Goal: Task Accomplishment & Management: Manage account settings

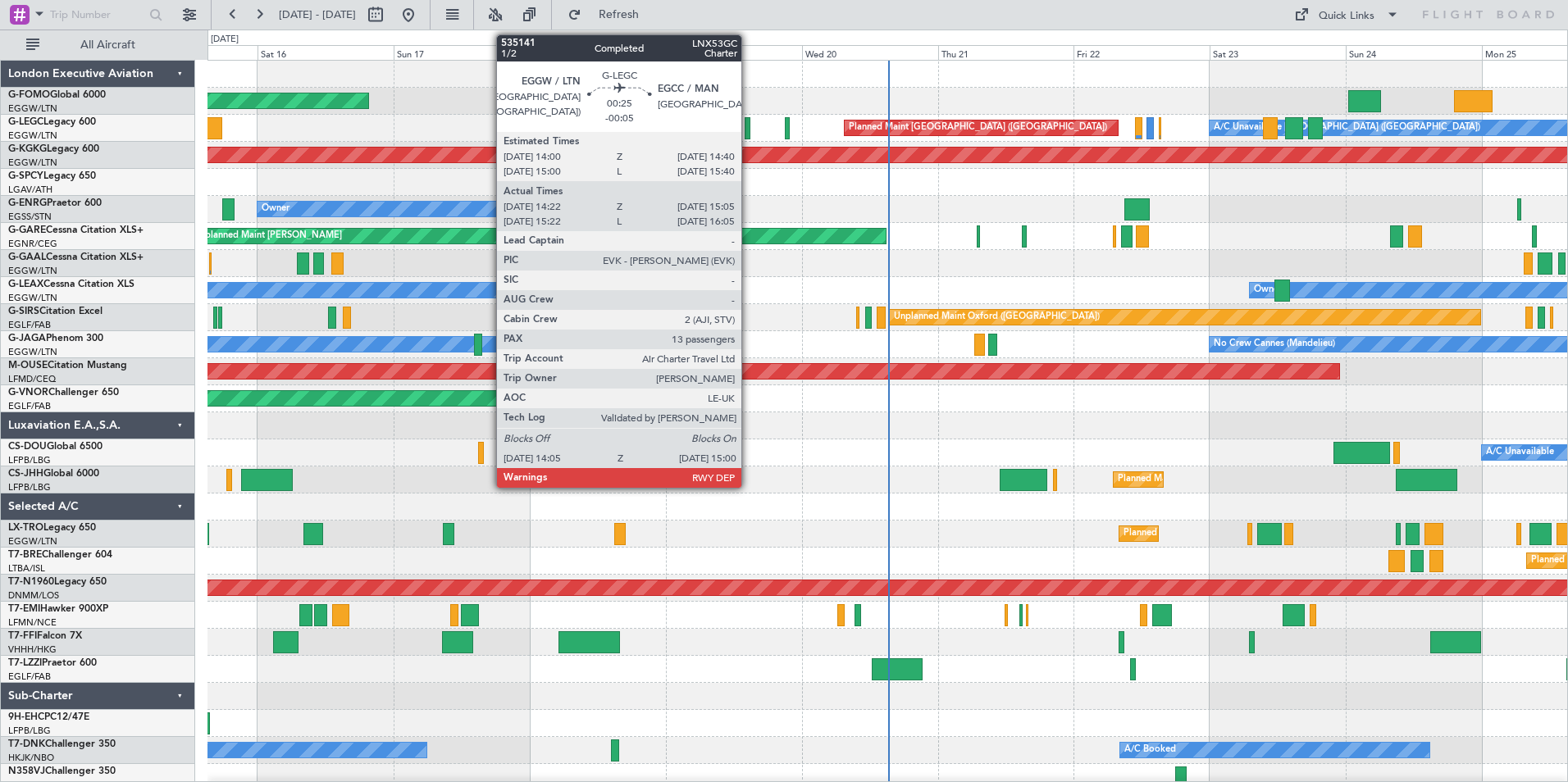
click at [749, 128] on div at bounding box center [748, 128] width 6 height 22
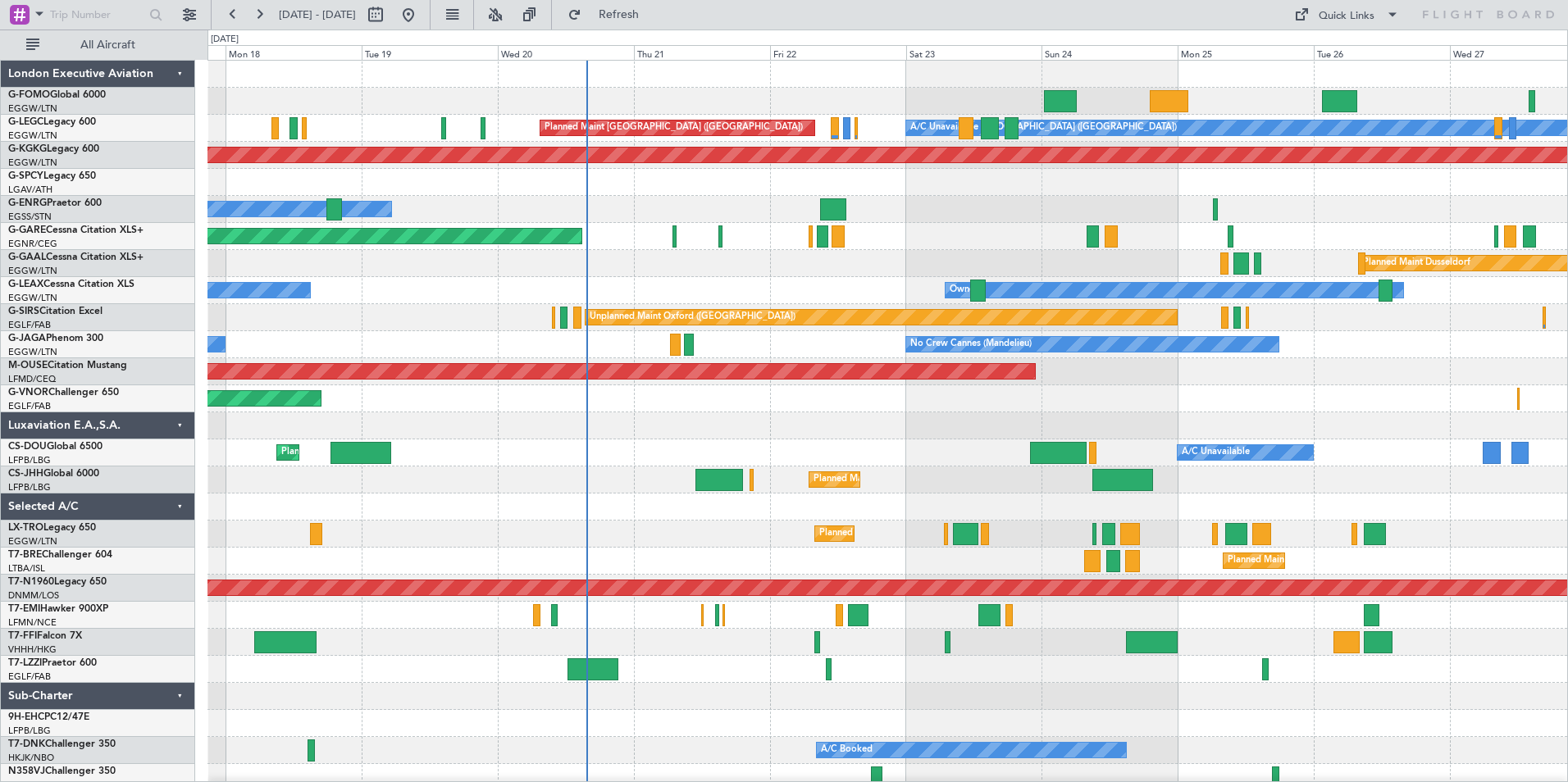
click at [652, 467] on div "Planned Maint Windsor Locks ([PERSON_NAME] Intl) A/C Unavailable [GEOGRAPHIC_DA…" at bounding box center [887, 426] width 1359 height 731
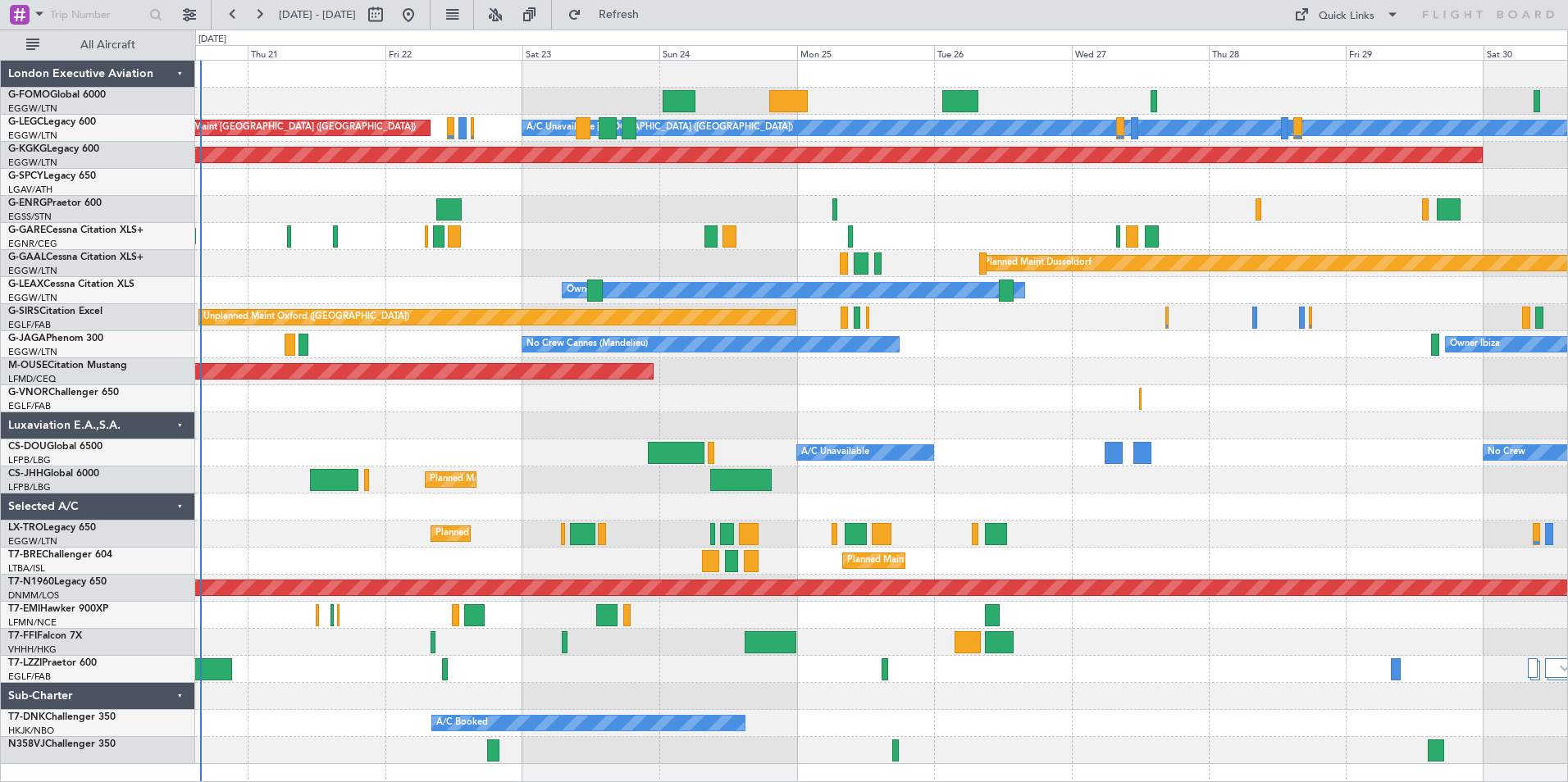
click at [761, 348] on div "A/C Unavailable [GEOGRAPHIC_DATA] ([GEOGRAPHIC_DATA]) Planned Maint [GEOGRAPHIC…" at bounding box center [881, 412] width 1372 height 704
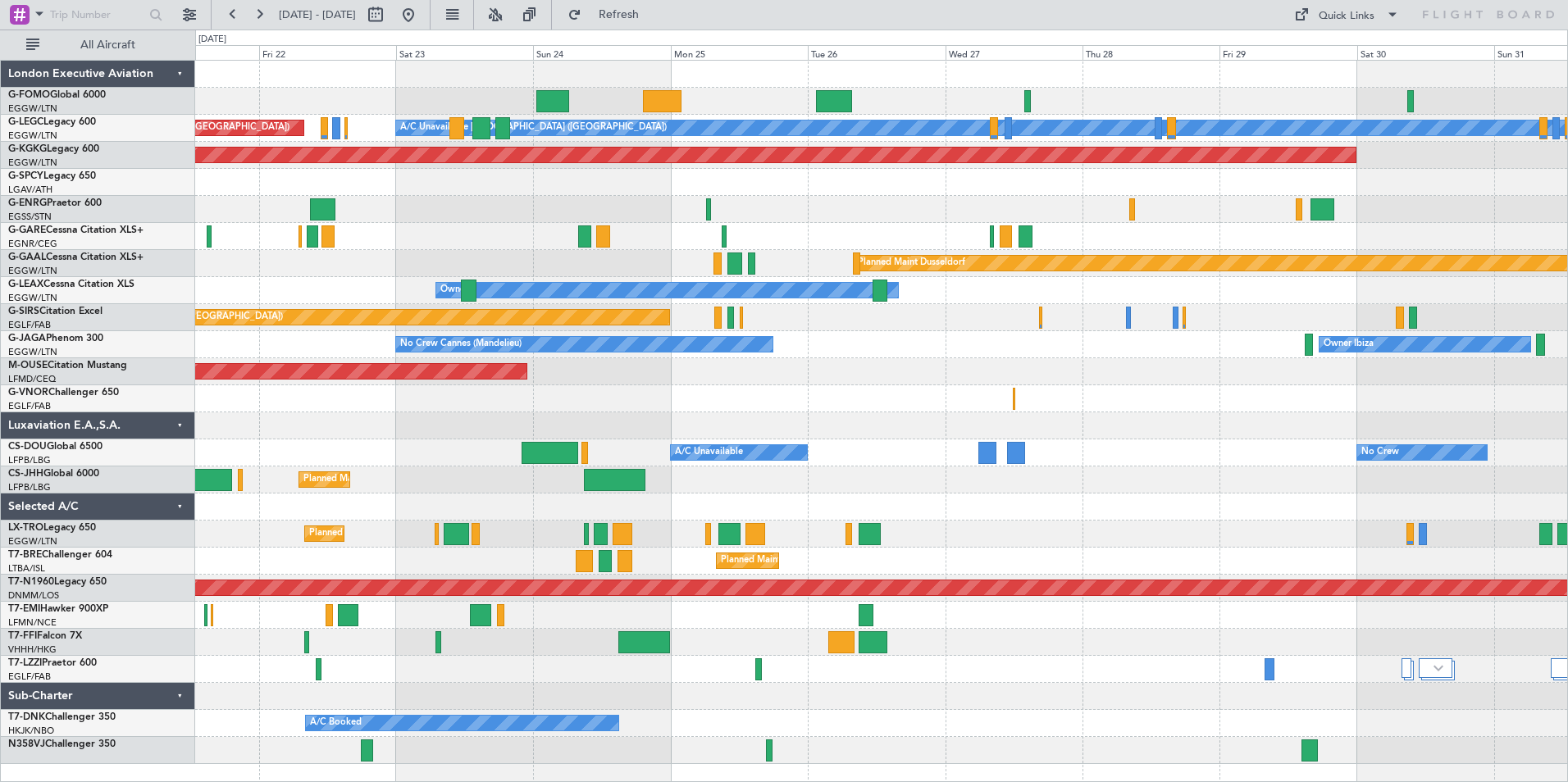
click at [766, 331] on div "A/C Unavailable [GEOGRAPHIC_DATA] ([GEOGRAPHIC_DATA]) Planned Maint [GEOGRAPHIC…" at bounding box center [881, 412] width 1372 height 704
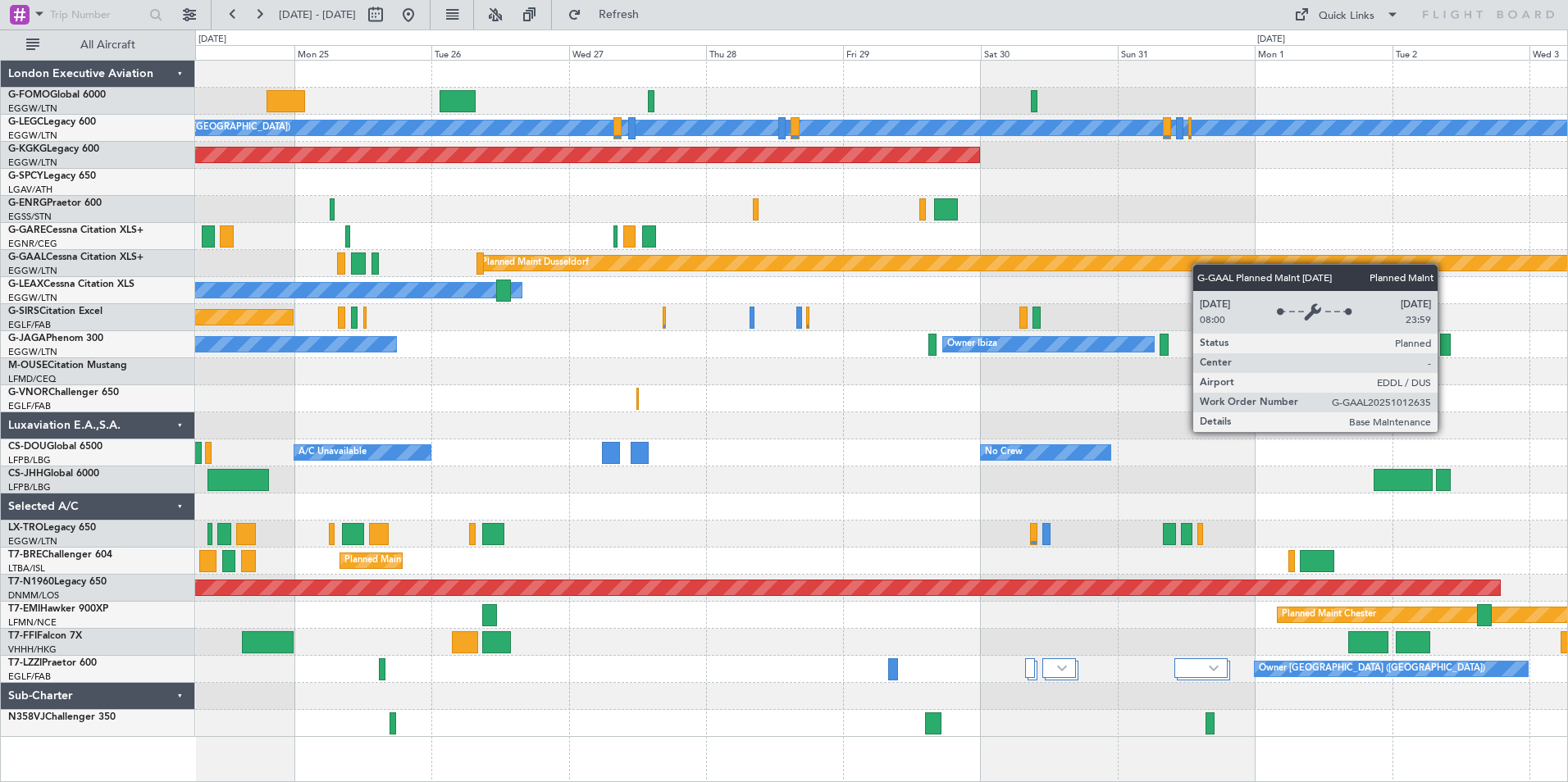
click at [446, 535] on div "A/C Unavailable [GEOGRAPHIC_DATA] ([GEOGRAPHIC_DATA]) Planned Maint [GEOGRAPHIC…" at bounding box center [881, 399] width 1372 height 676
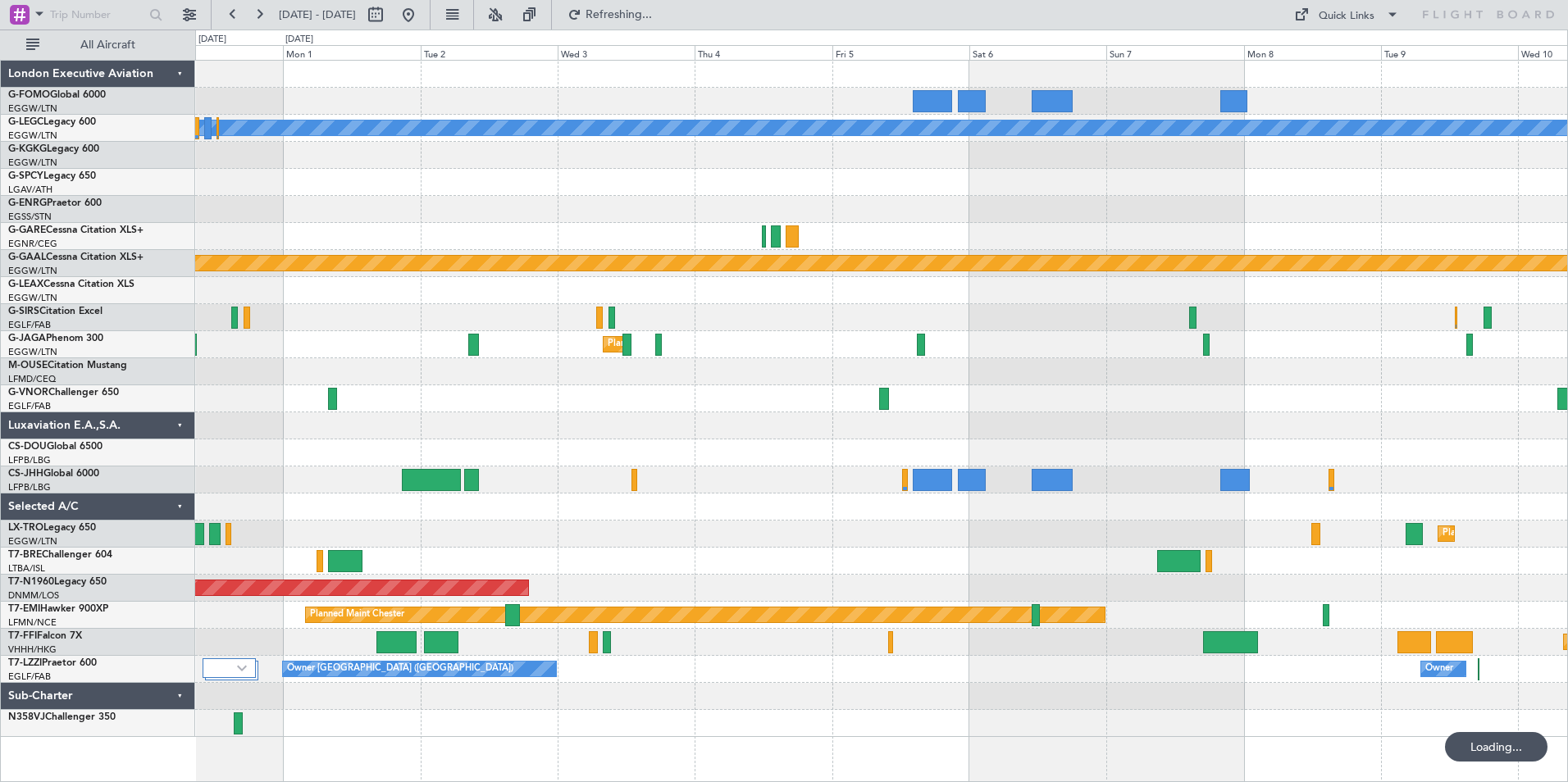
click at [186, 607] on div "A/C Unavailable [GEOGRAPHIC_DATA] ([GEOGRAPHIC_DATA]) AOG Maint [GEOGRAPHIC_DAT…" at bounding box center [784, 406] width 1568 height 752
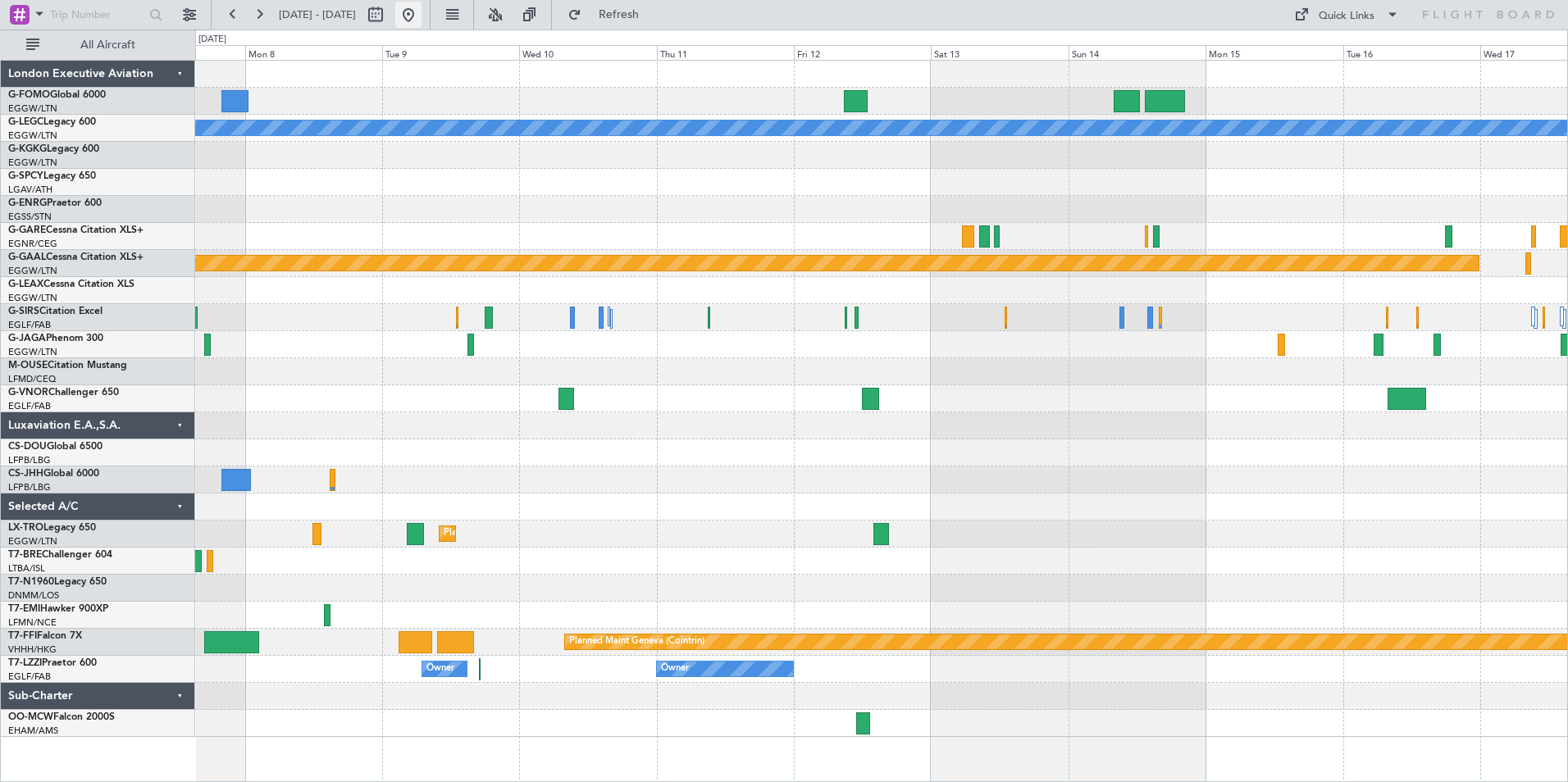
click at [422, 14] on button at bounding box center [409, 15] width 27 height 27
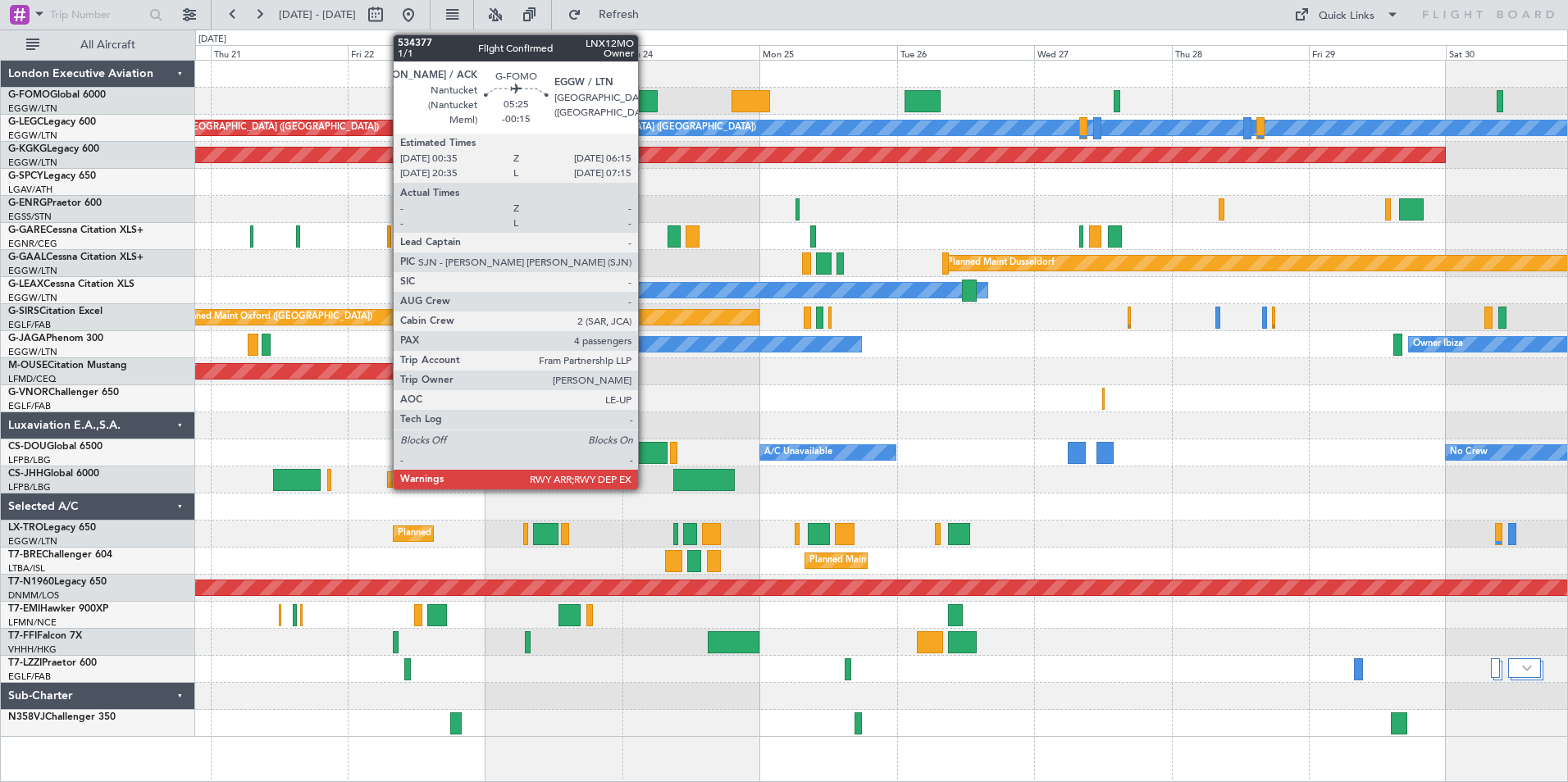
click at [646, 97] on div at bounding box center [641, 101] width 32 height 22
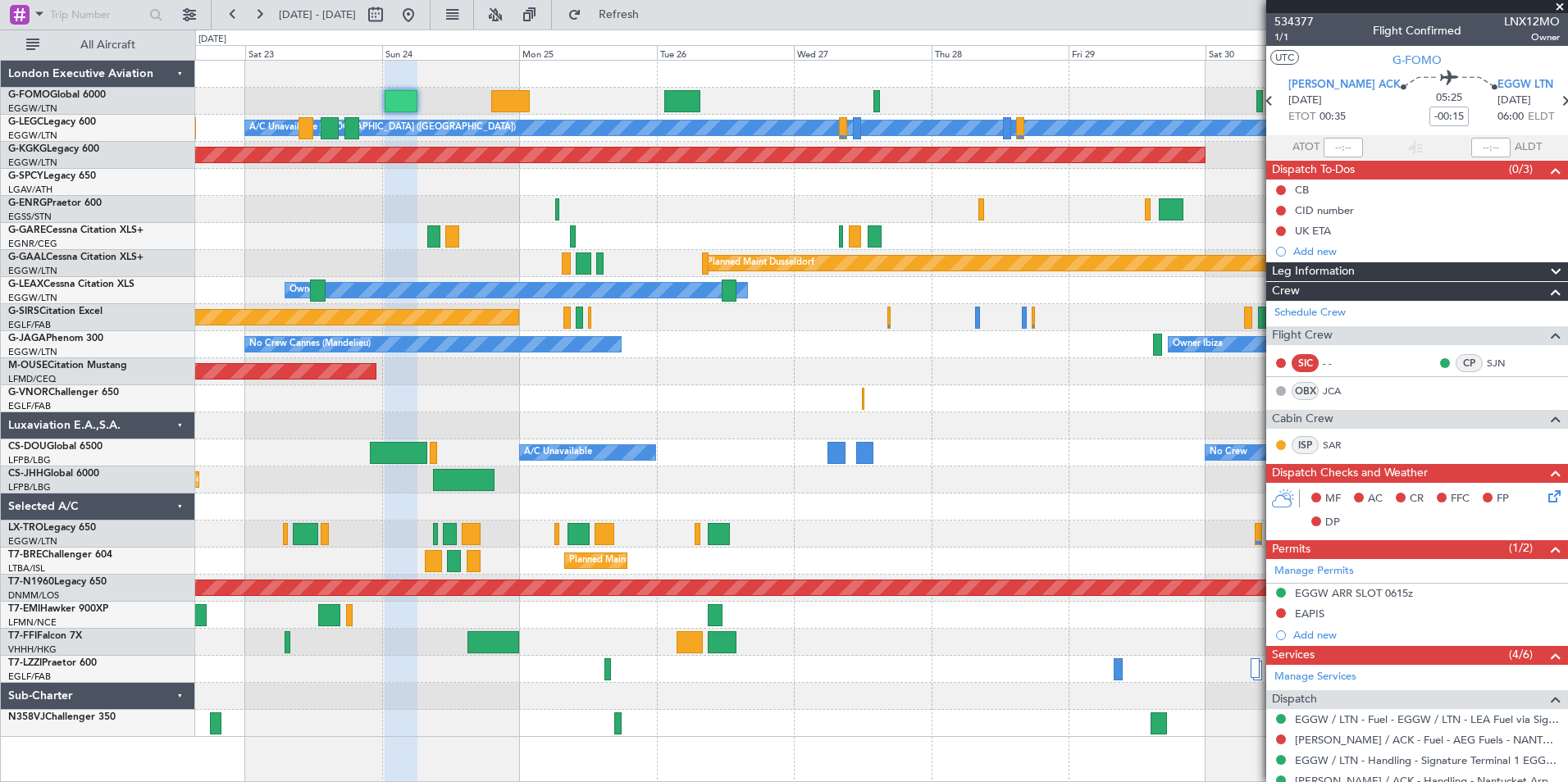
click at [704, 312] on div "A/C Unavailable [GEOGRAPHIC_DATA] ([GEOGRAPHIC_DATA]) Planned Maint [GEOGRAPHIC…" at bounding box center [881, 399] width 1372 height 676
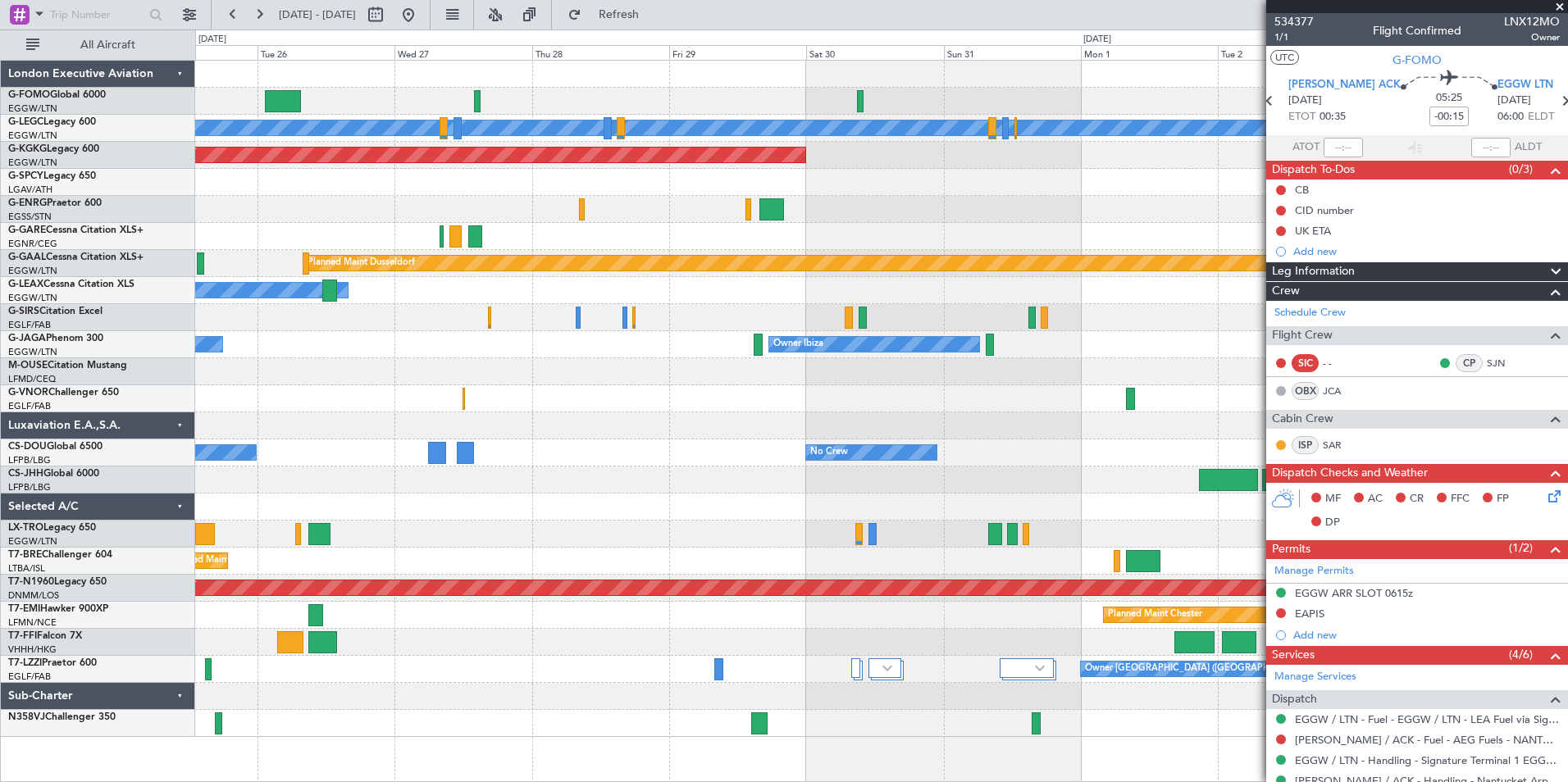
click at [428, 370] on div "A/C Unavailable [GEOGRAPHIC_DATA] ([GEOGRAPHIC_DATA]) AOG Maint [GEOGRAPHIC_DAT…" at bounding box center [881, 399] width 1372 height 676
click at [284, 394] on div "A/C Unavailable [GEOGRAPHIC_DATA] ([GEOGRAPHIC_DATA]) AOG Maint [GEOGRAPHIC_DAT…" at bounding box center [881, 399] width 1372 height 676
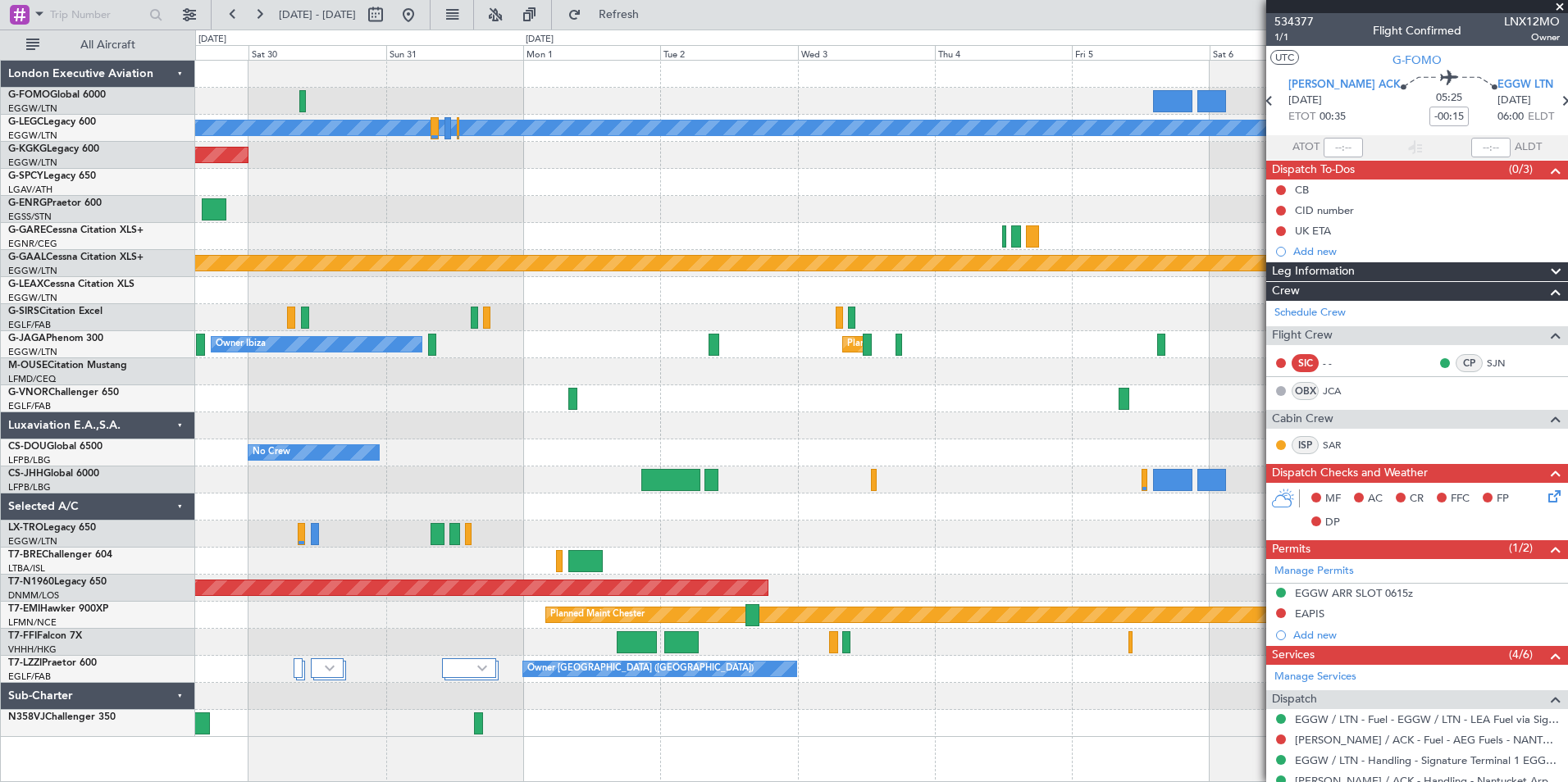
click at [280, 443] on div "A/C Unavailable [GEOGRAPHIC_DATA] ([GEOGRAPHIC_DATA]) AOG Maint [GEOGRAPHIC_DAT…" at bounding box center [881, 399] width 1372 height 676
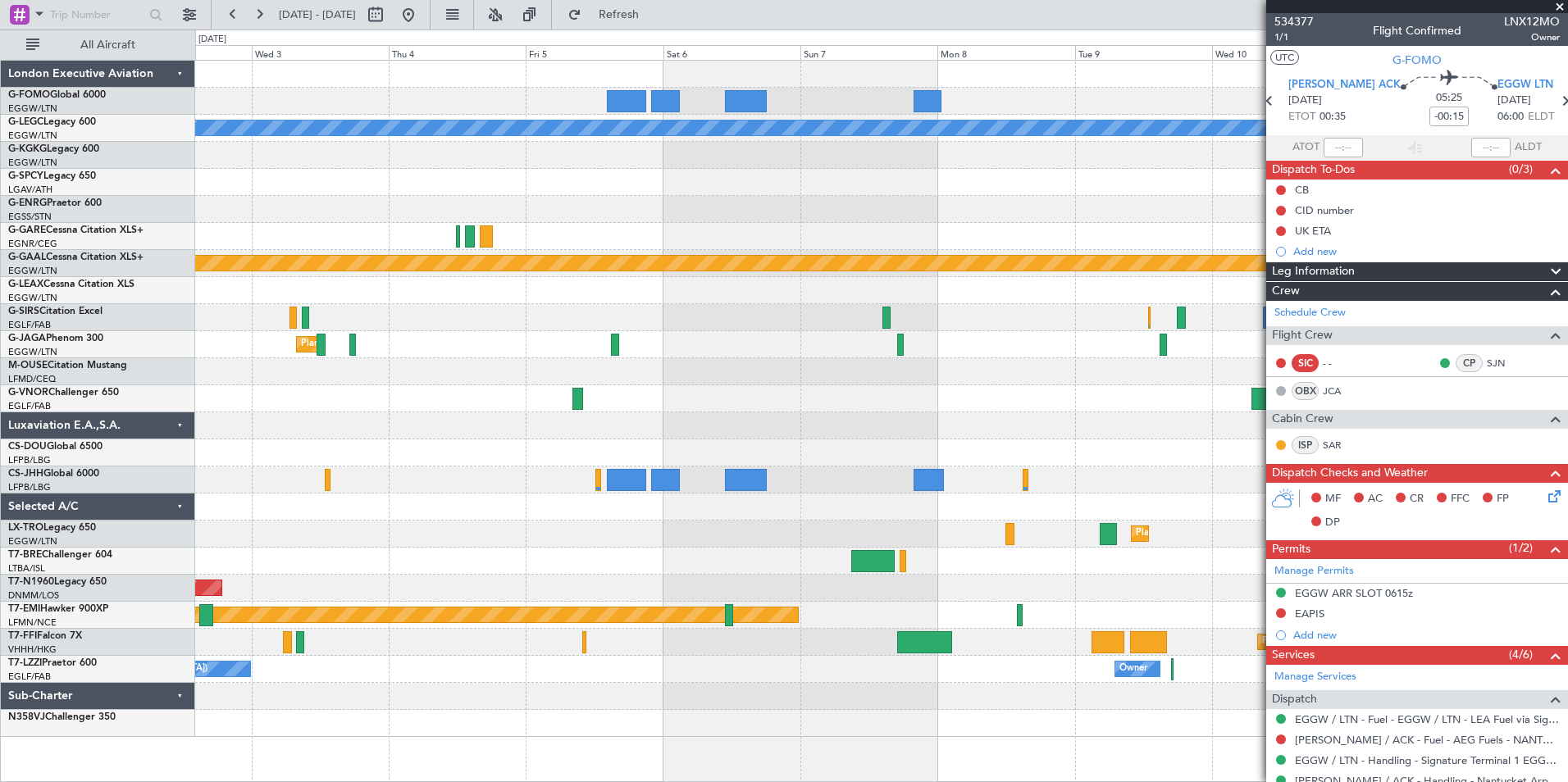
click at [576, 428] on div "A/C Unavailable [GEOGRAPHIC_DATA] ([GEOGRAPHIC_DATA]) Planned [GEOGRAPHIC_DATA]…" at bounding box center [881, 399] width 1372 height 676
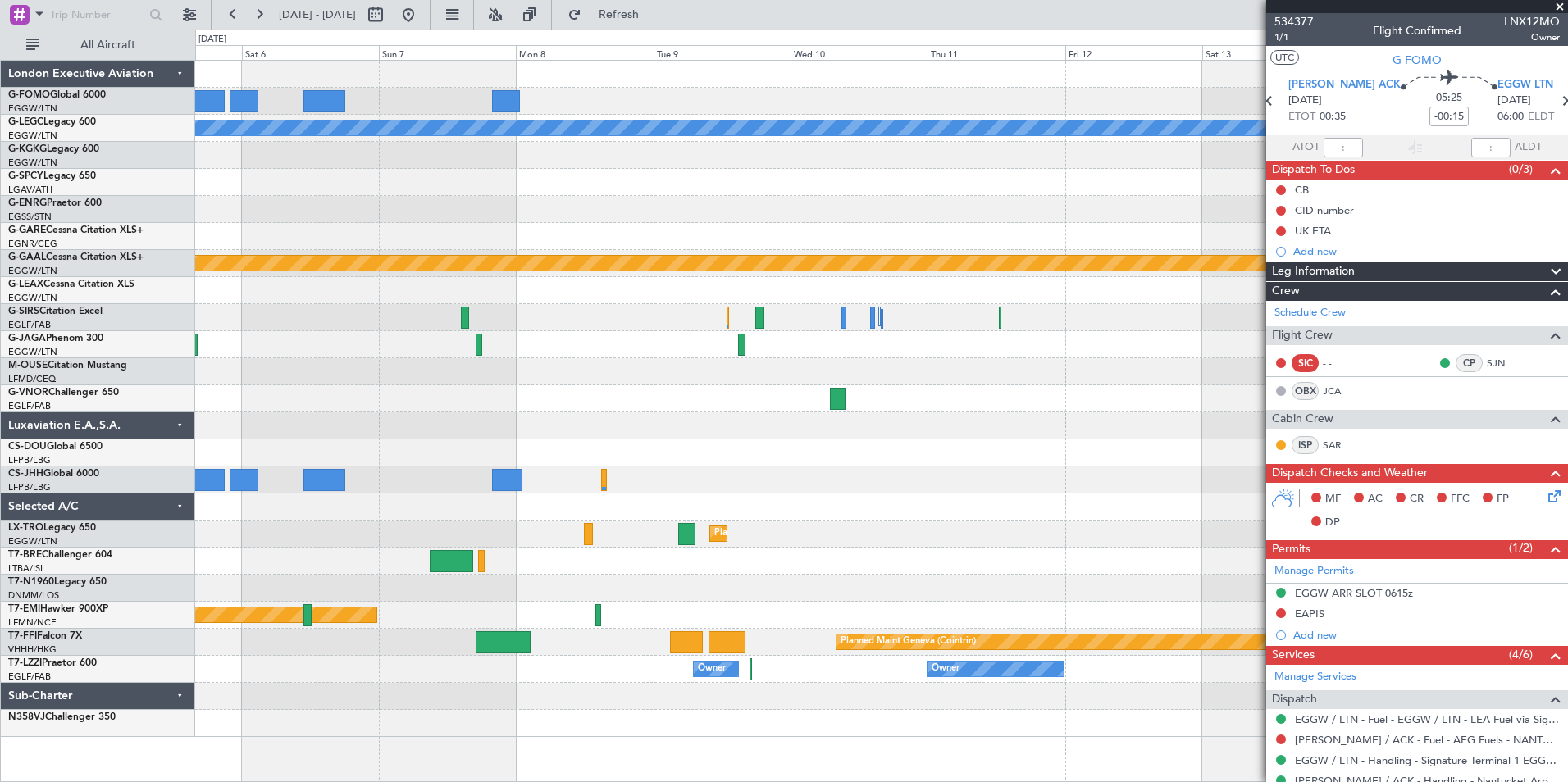
click at [635, 387] on div "A/C Unavailable [GEOGRAPHIC_DATA] ([GEOGRAPHIC_DATA]) Planned [GEOGRAPHIC_DATA]…" at bounding box center [881, 399] width 1372 height 676
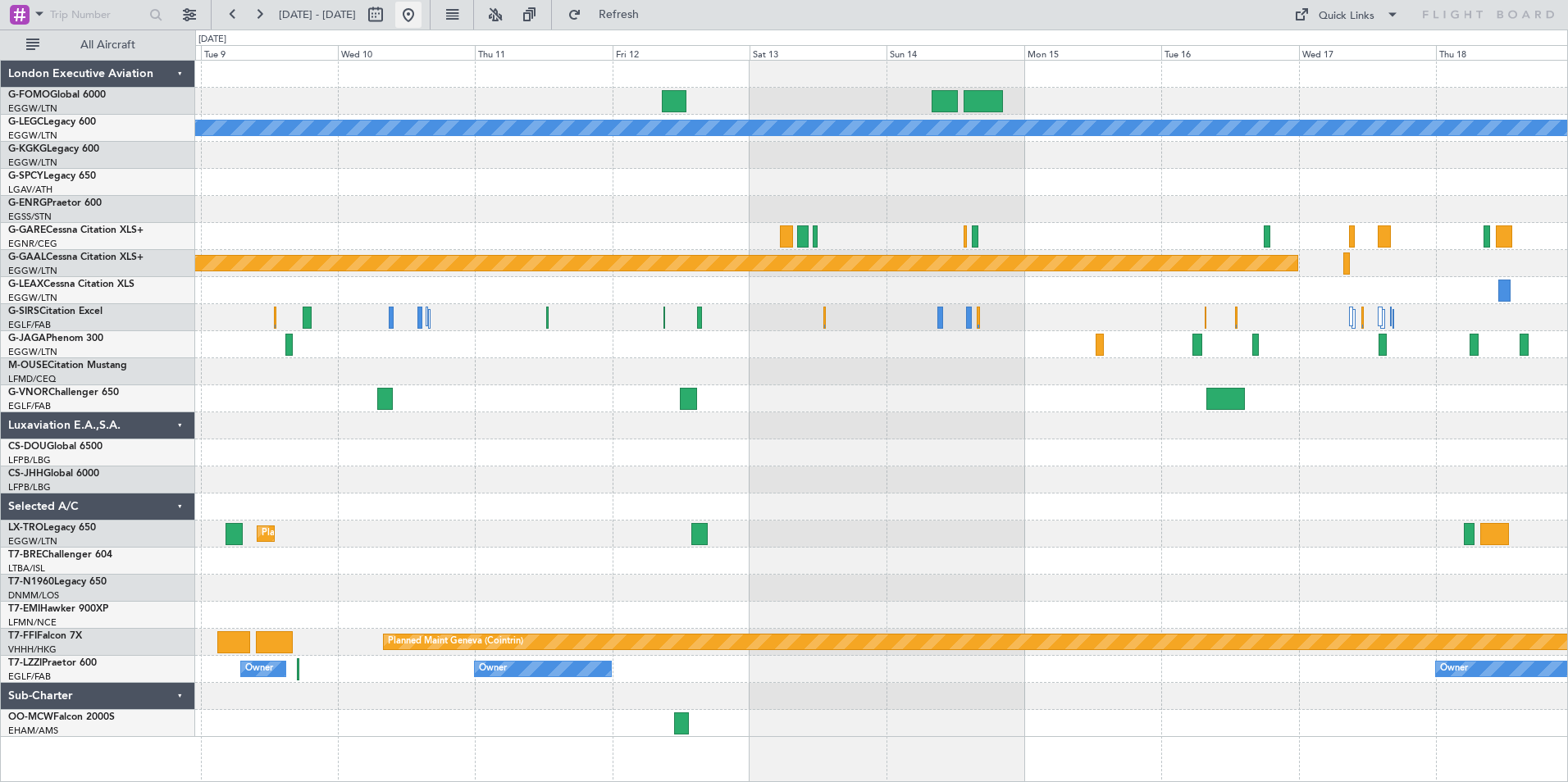
click at [422, 10] on button at bounding box center [409, 15] width 27 height 27
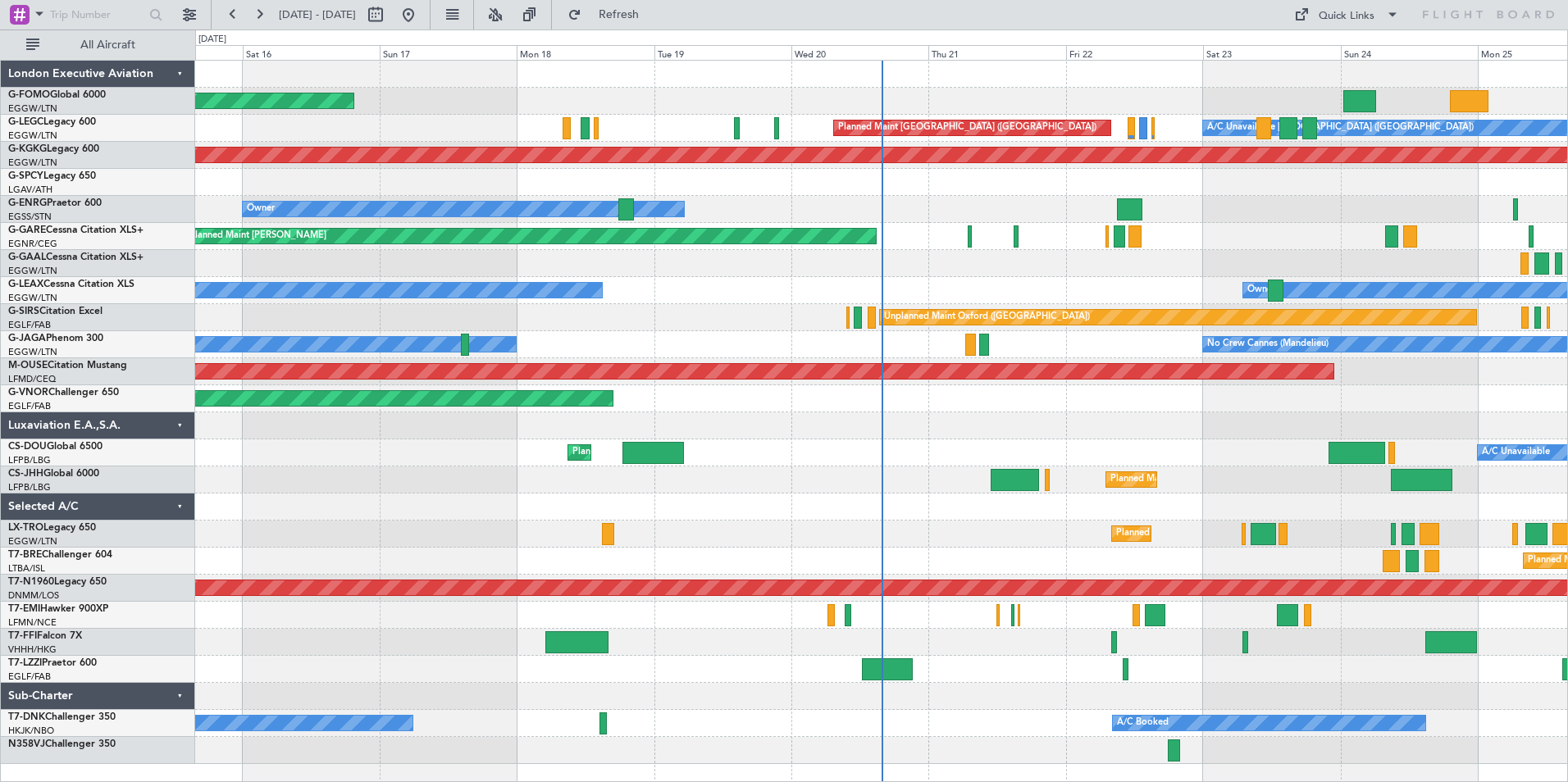
click at [724, 601] on div "Planned Maint Windsor Locks ([PERSON_NAME] Intl) A/C Unavailable [GEOGRAPHIC_DA…" at bounding box center [881, 371] width 1372 height 622
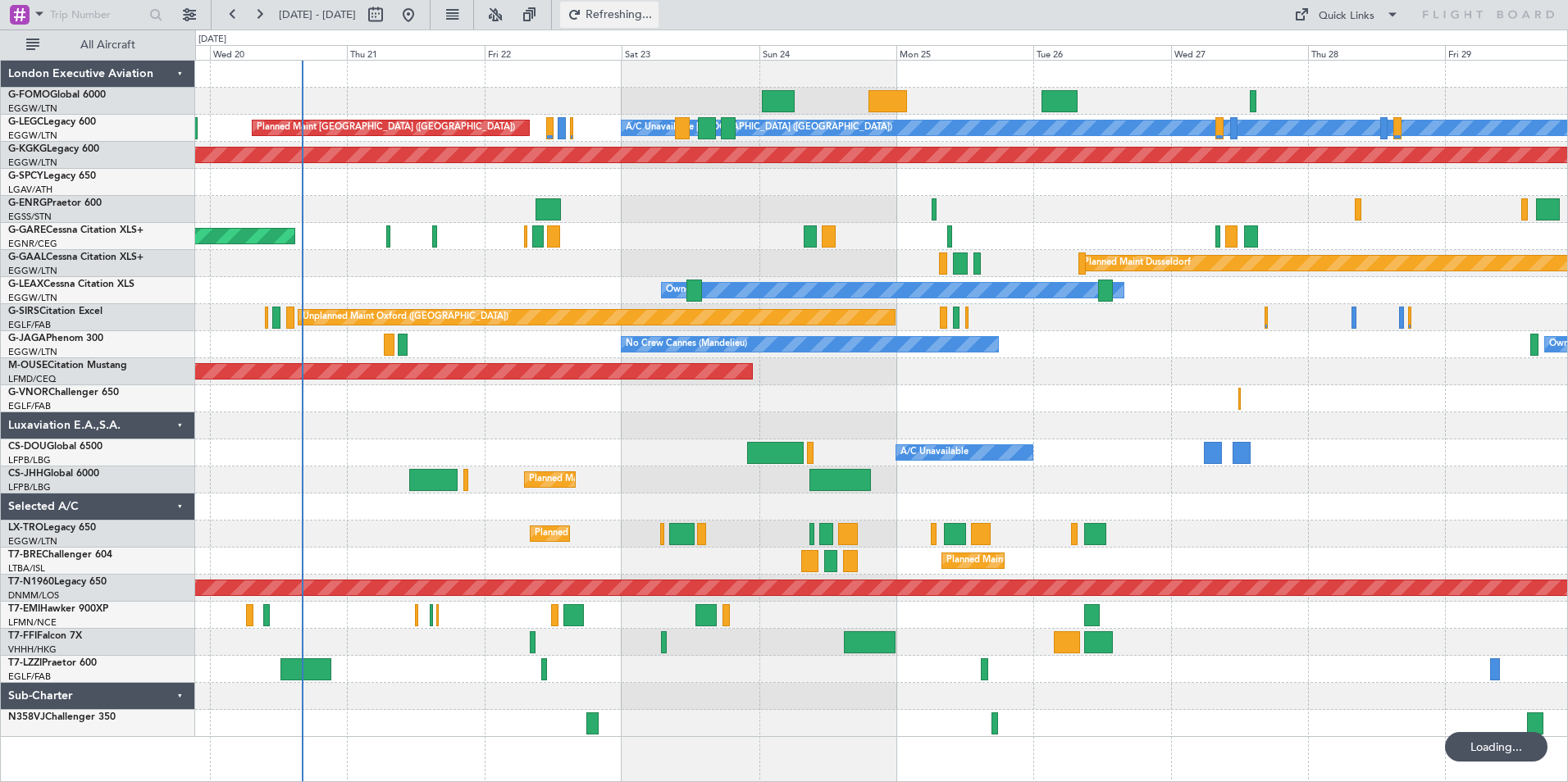
click at [656, 22] on button "Refreshing..." at bounding box center [609, 15] width 98 height 27
click at [509, 9] on button at bounding box center [495, 15] width 27 height 27
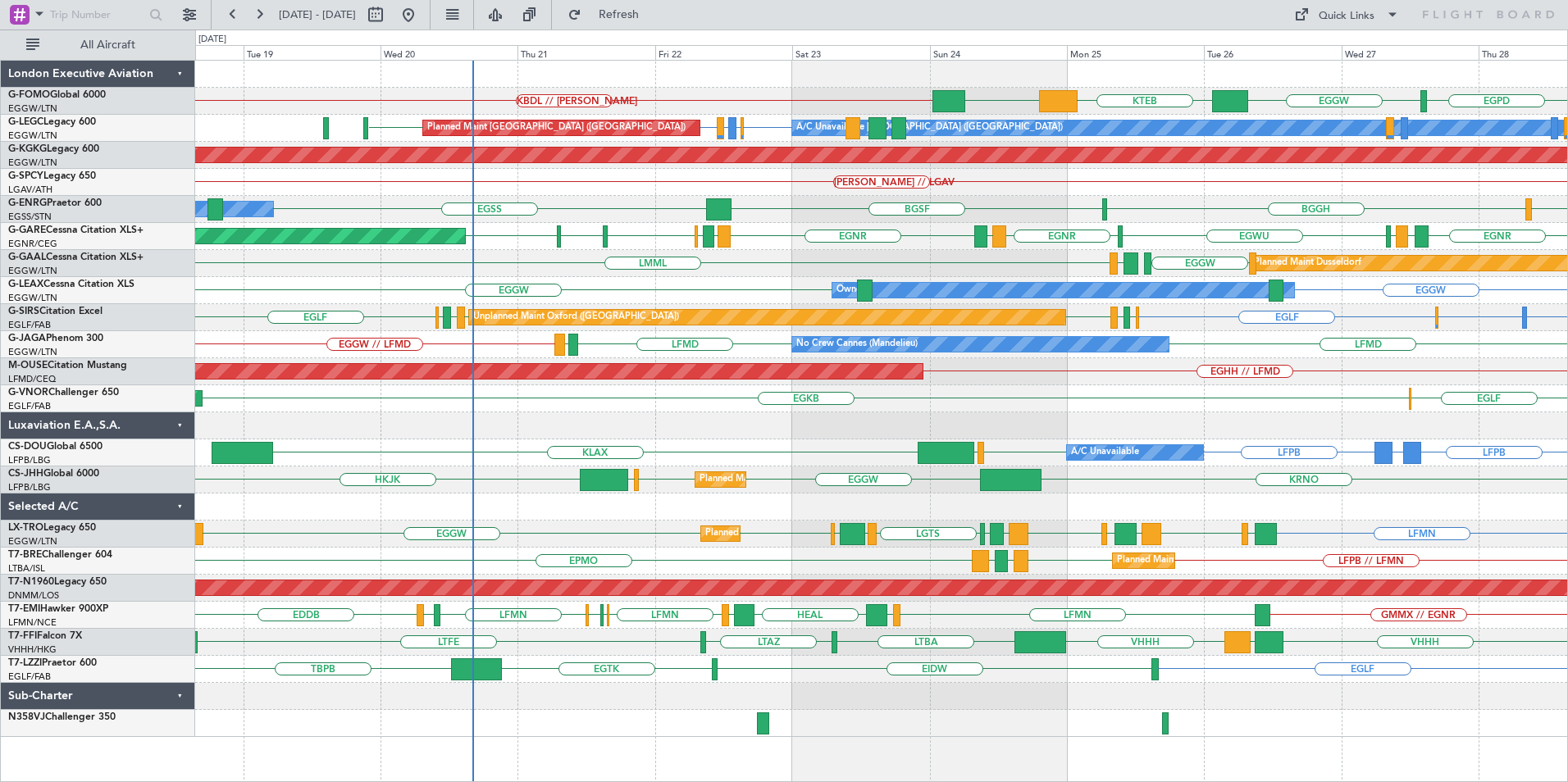
click at [654, 382] on div "Planned Maint Bournemouth EGHH // LFMD" at bounding box center [881, 371] width 1372 height 27
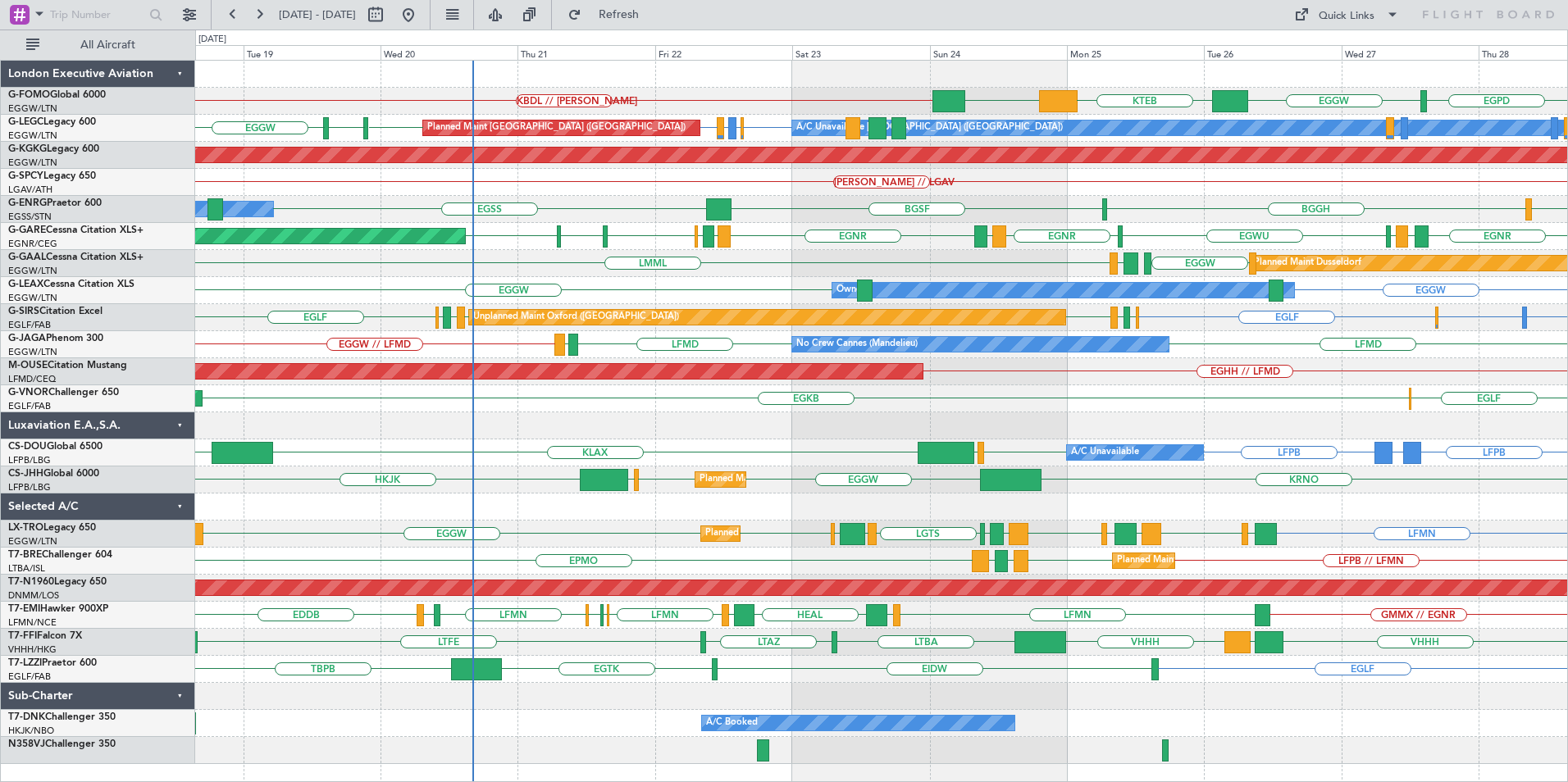
click at [534, 321] on div "EGPD EGGW KTEB EGGW KBDL // [PERSON_NAME] Planned Maint Windsor Locks ([PERSON_…" at bounding box center [881, 412] width 1372 height 704
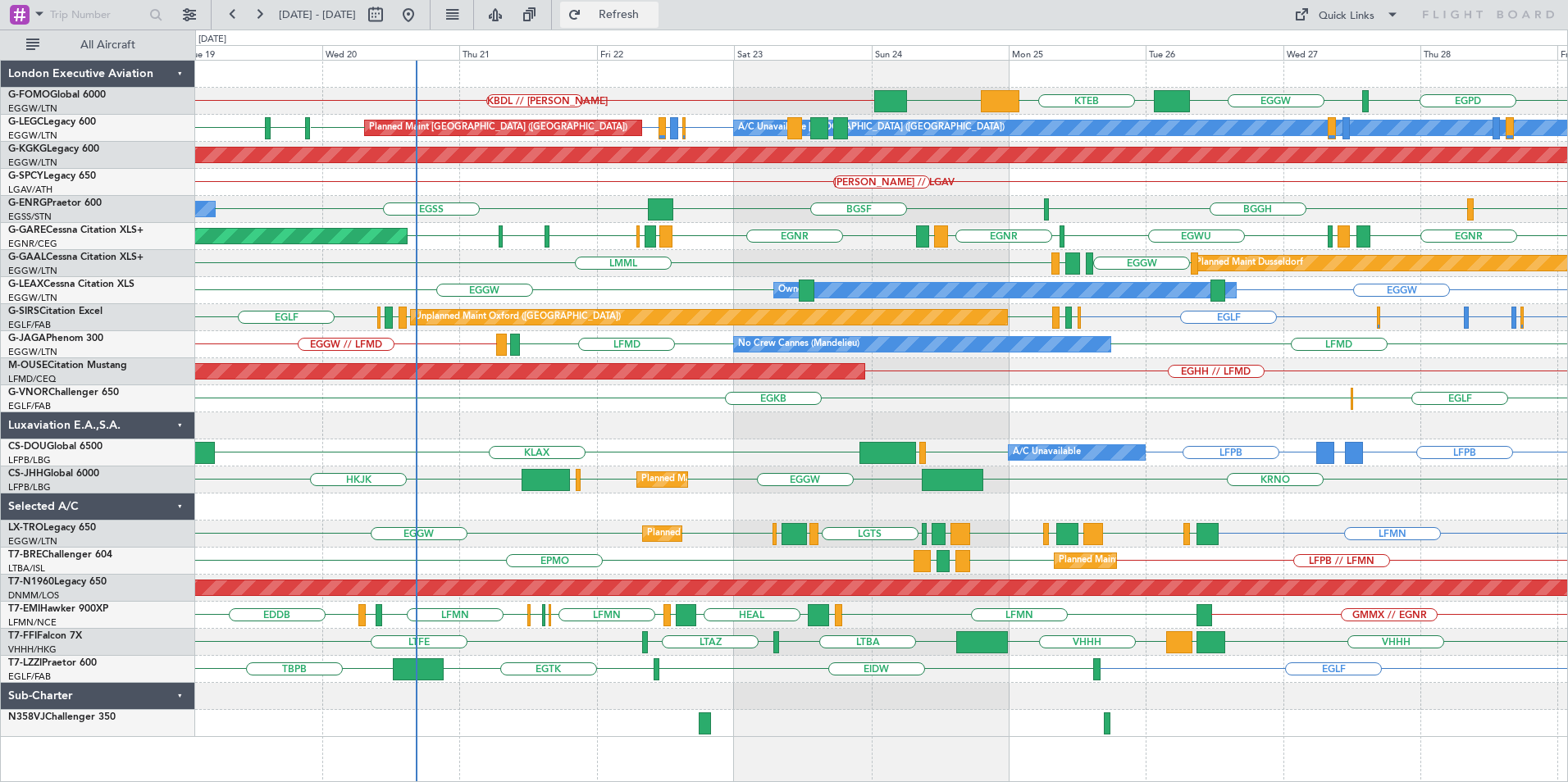
click at [653, 19] on span "Refresh" at bounding box center [619, 14] width 69 height 11
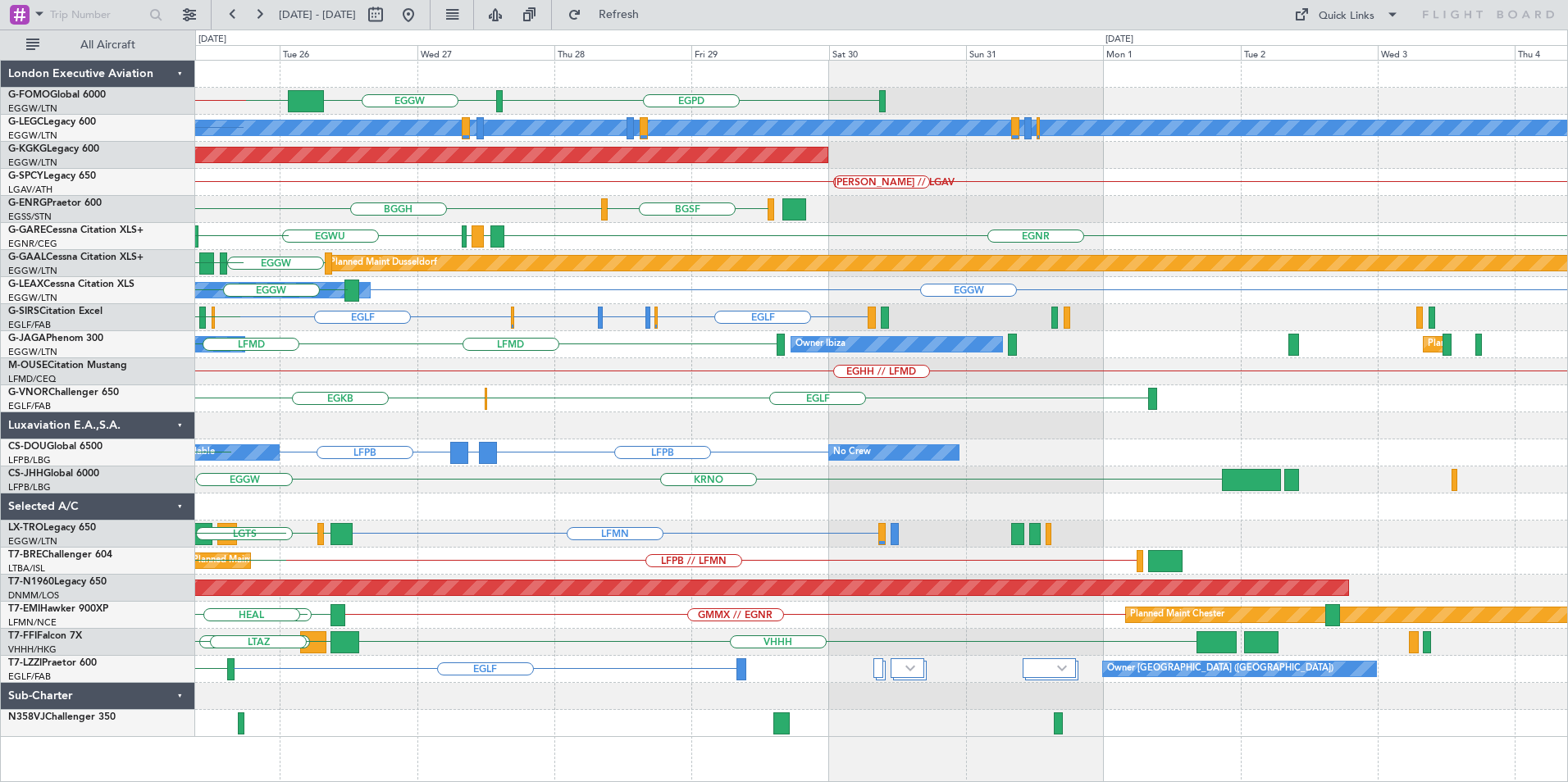
click at [212, 510] on div "EGPD EGGW KTEB EGGW KBDL // [PERSON_NAME] A/C Unavailable [GEOGRAPHIC_DATA] ([G…" at bounding box center [881, 399] width 1372 height 676
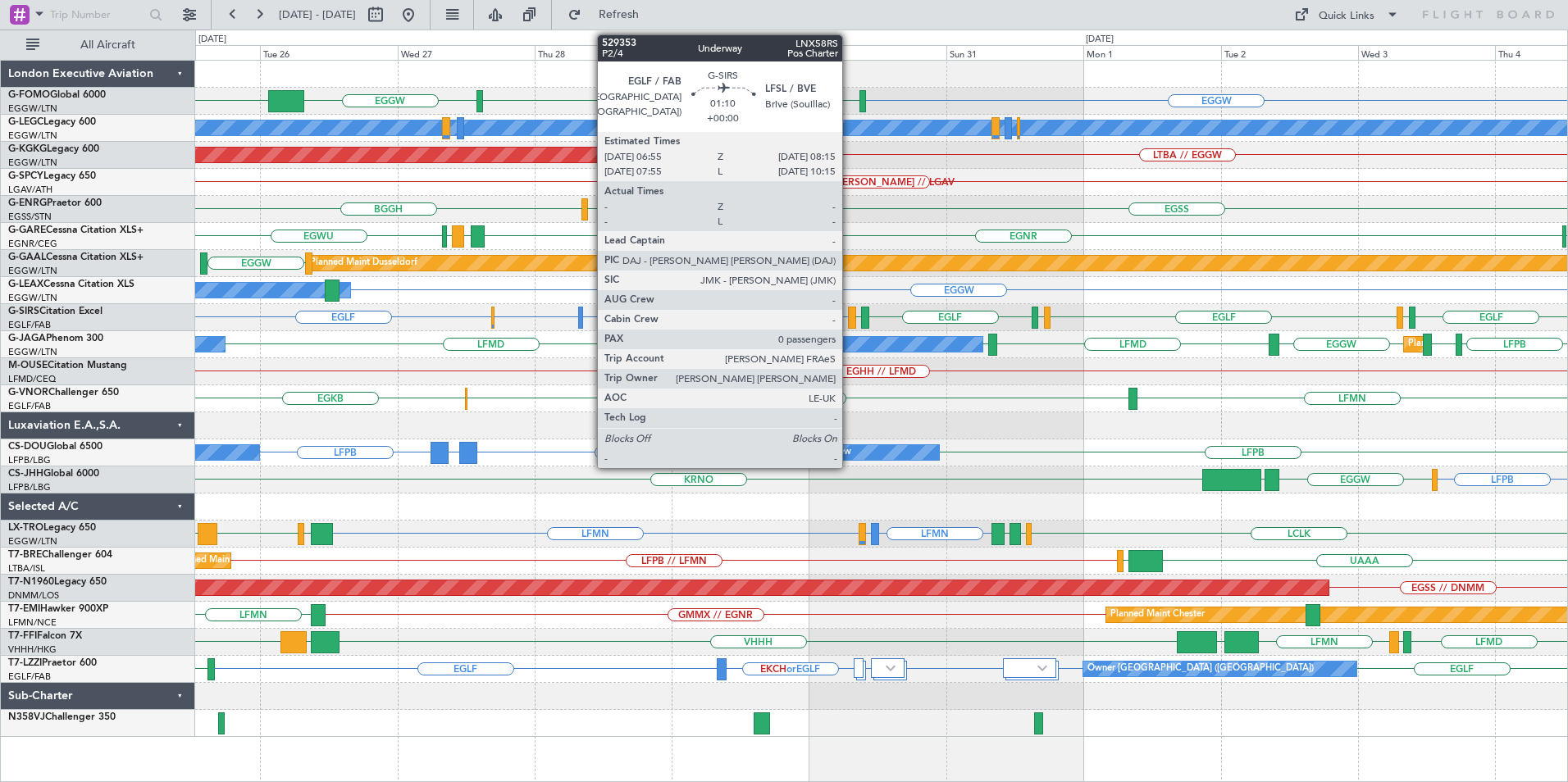
click at [850, 315] on div at bounding box center [852, 317] width 9 height 22
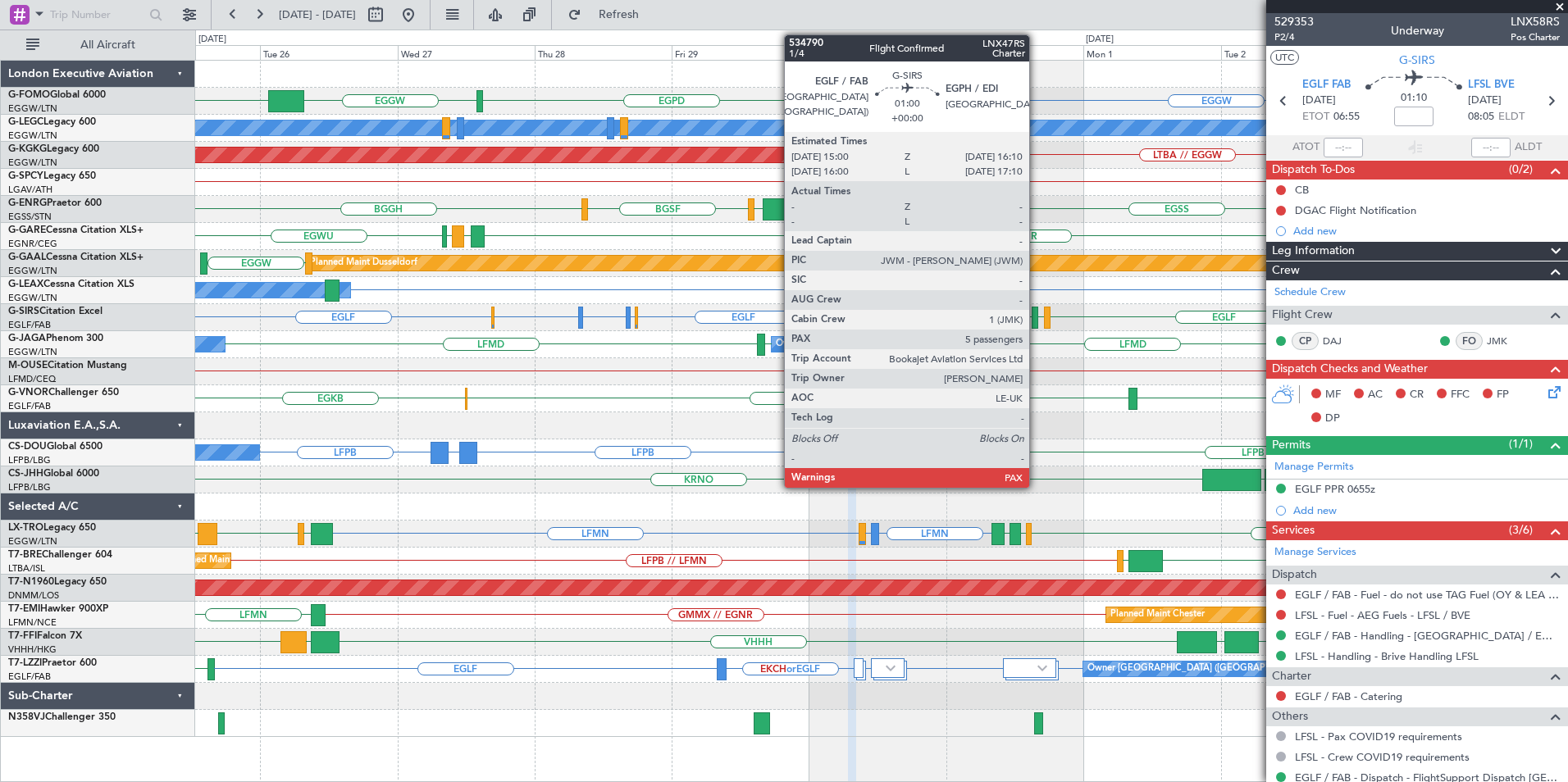
click at [1036, 321] on div at bounding box center [1035, 317] width 8 height 22
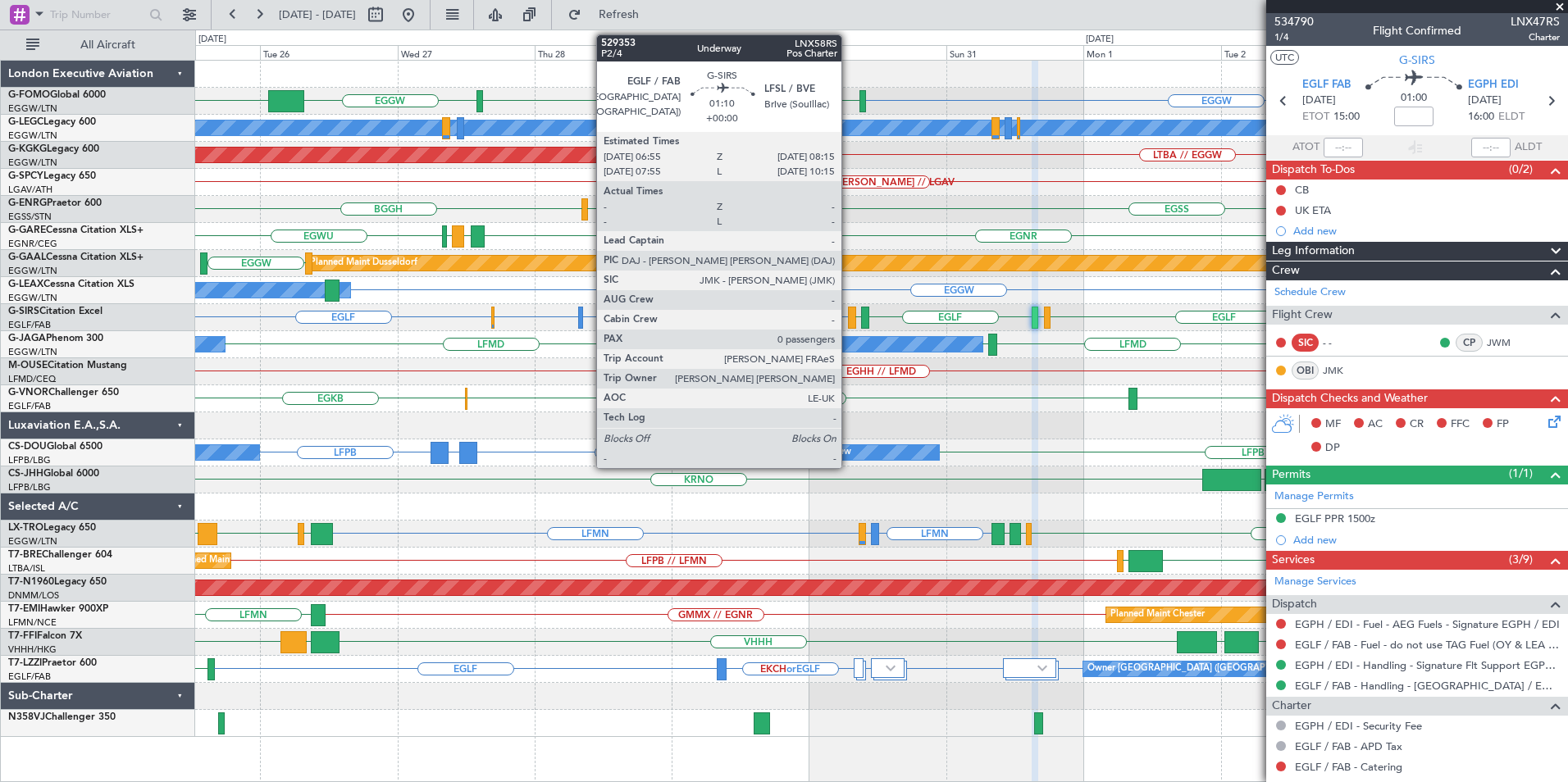
click at [849, 321] on div at bounding box center [852, 317] width 9 height 22
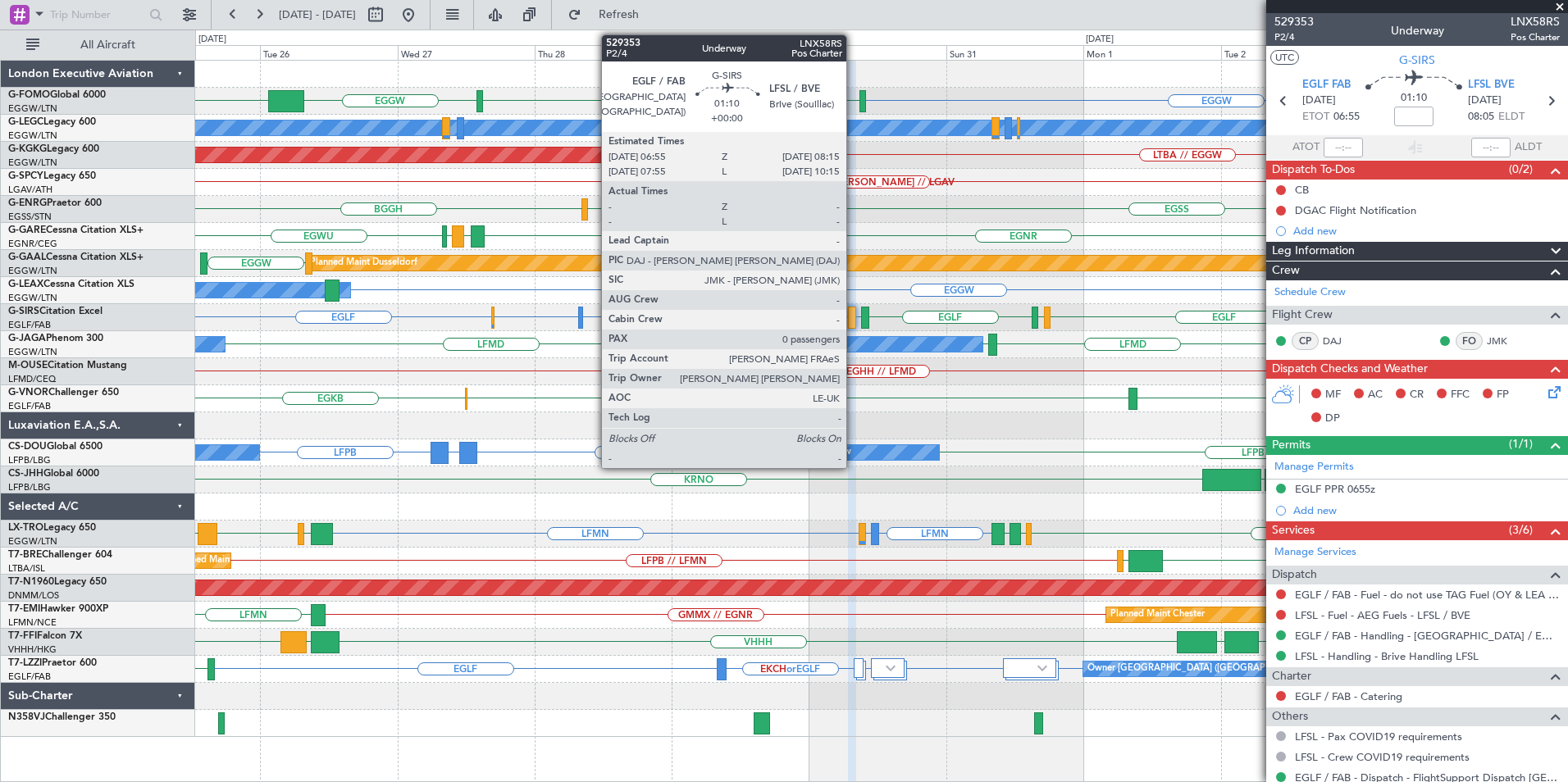
click at [854, 326] on div at bounding box center [852, 317] width 9 height 22
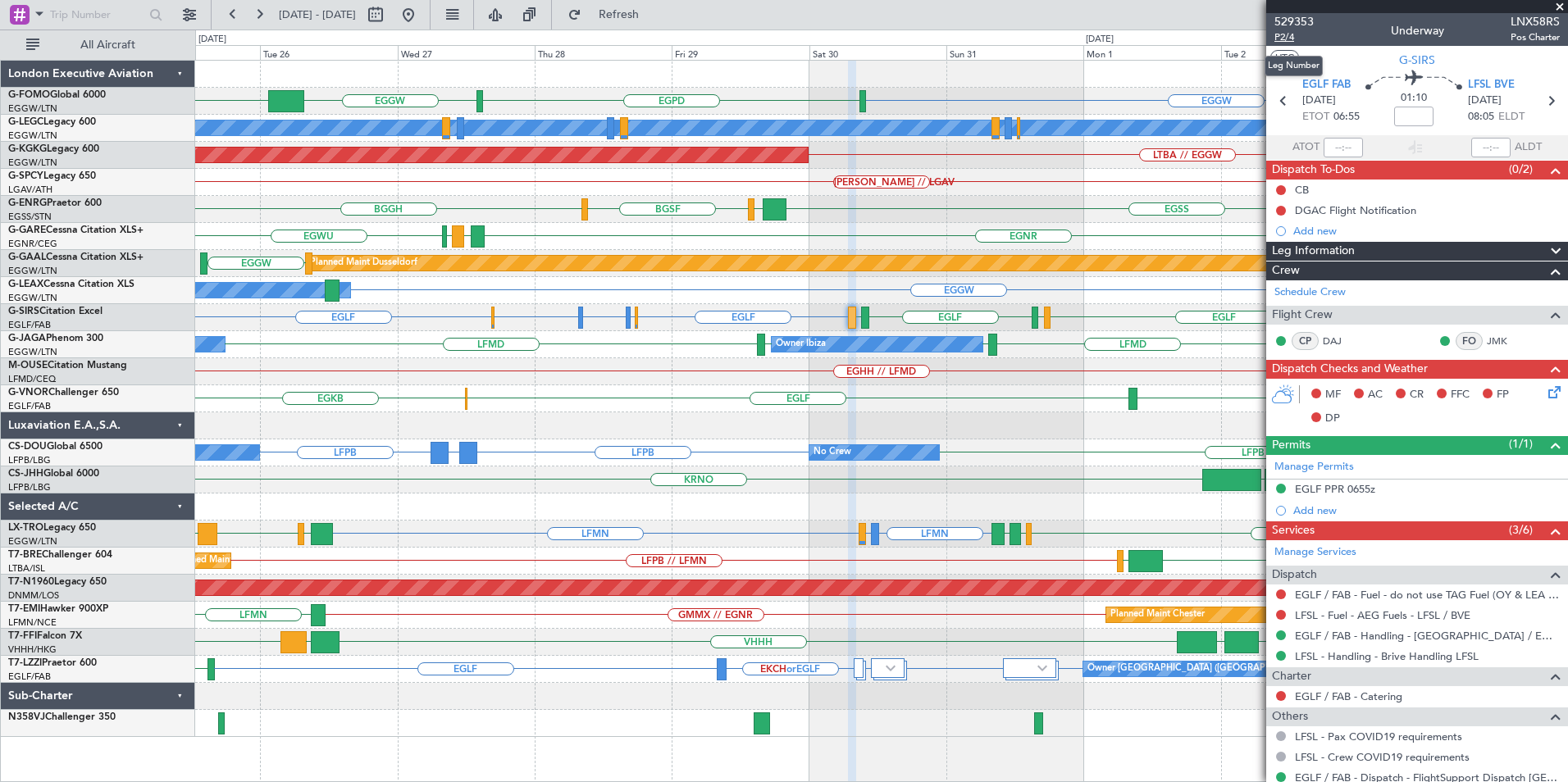
click at [1283, 36] on span "P2/4" at bounding box center [1294, 37] width 39 height 14
click at [653, 15] on span "Refresh" at bounding box center [619, 14] width 69 height 11
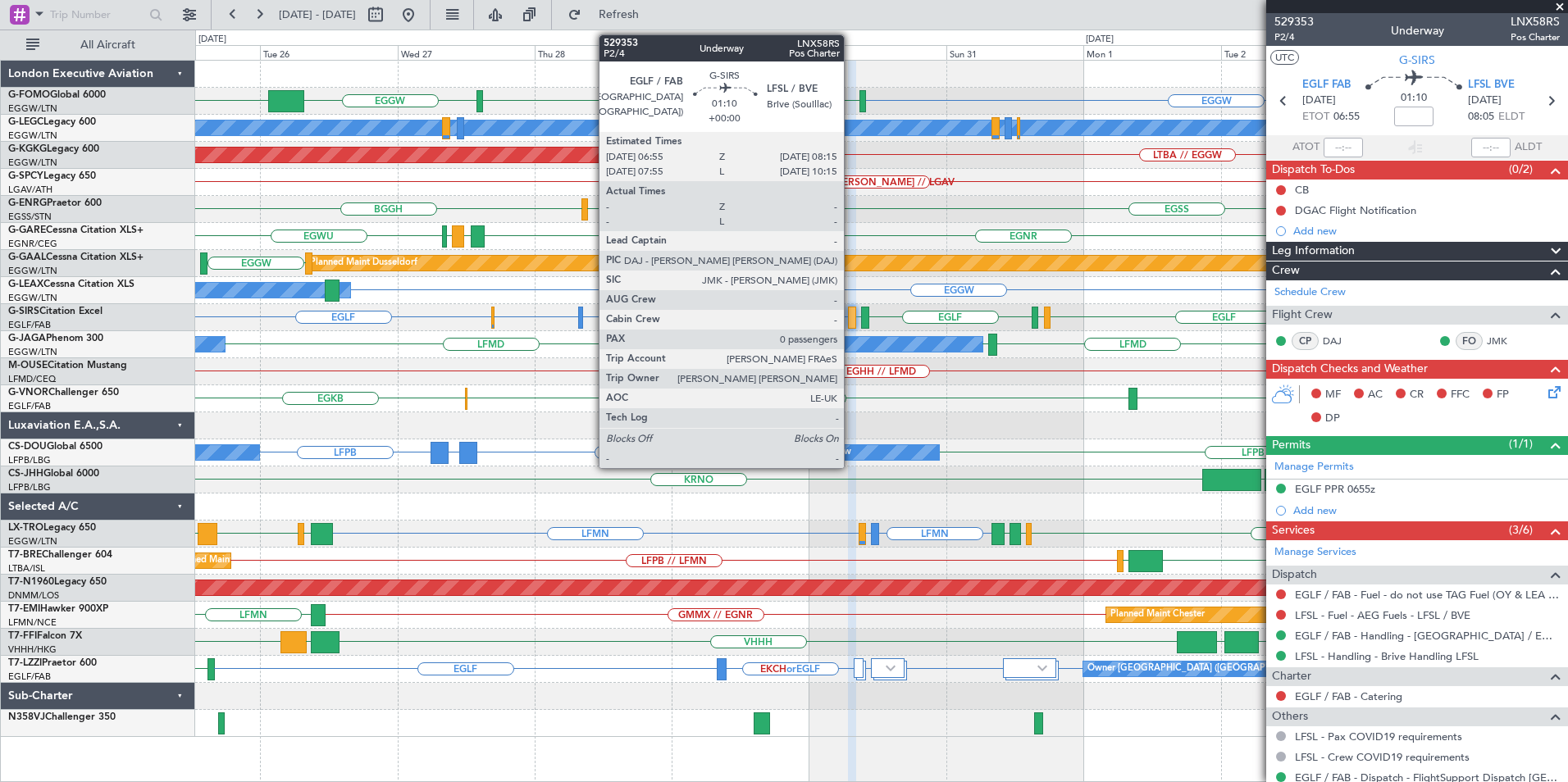
click at [852, 321] on div at bounding box center [852, 317] width 9 height 22
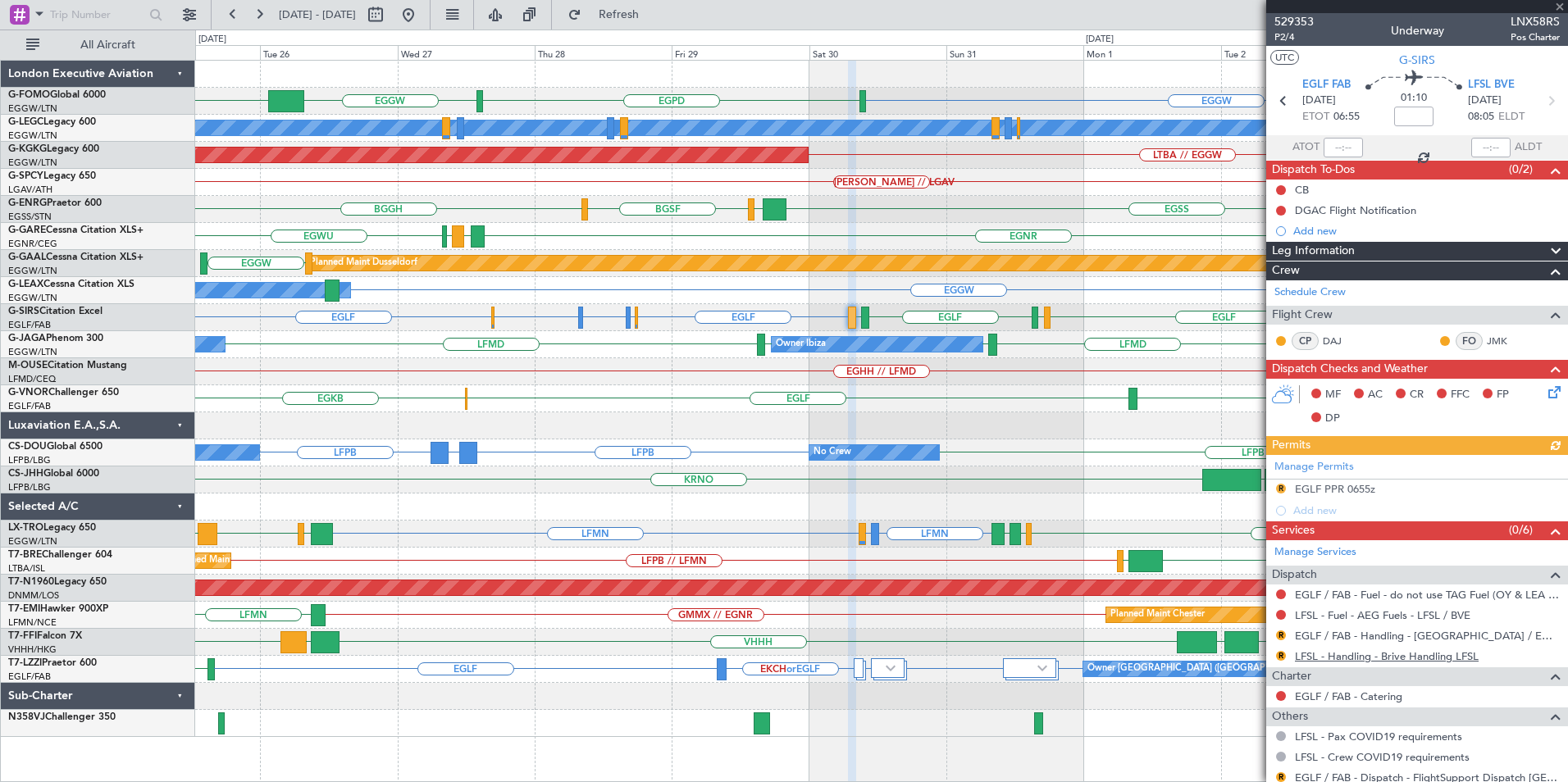
scroll to position [51, 0]
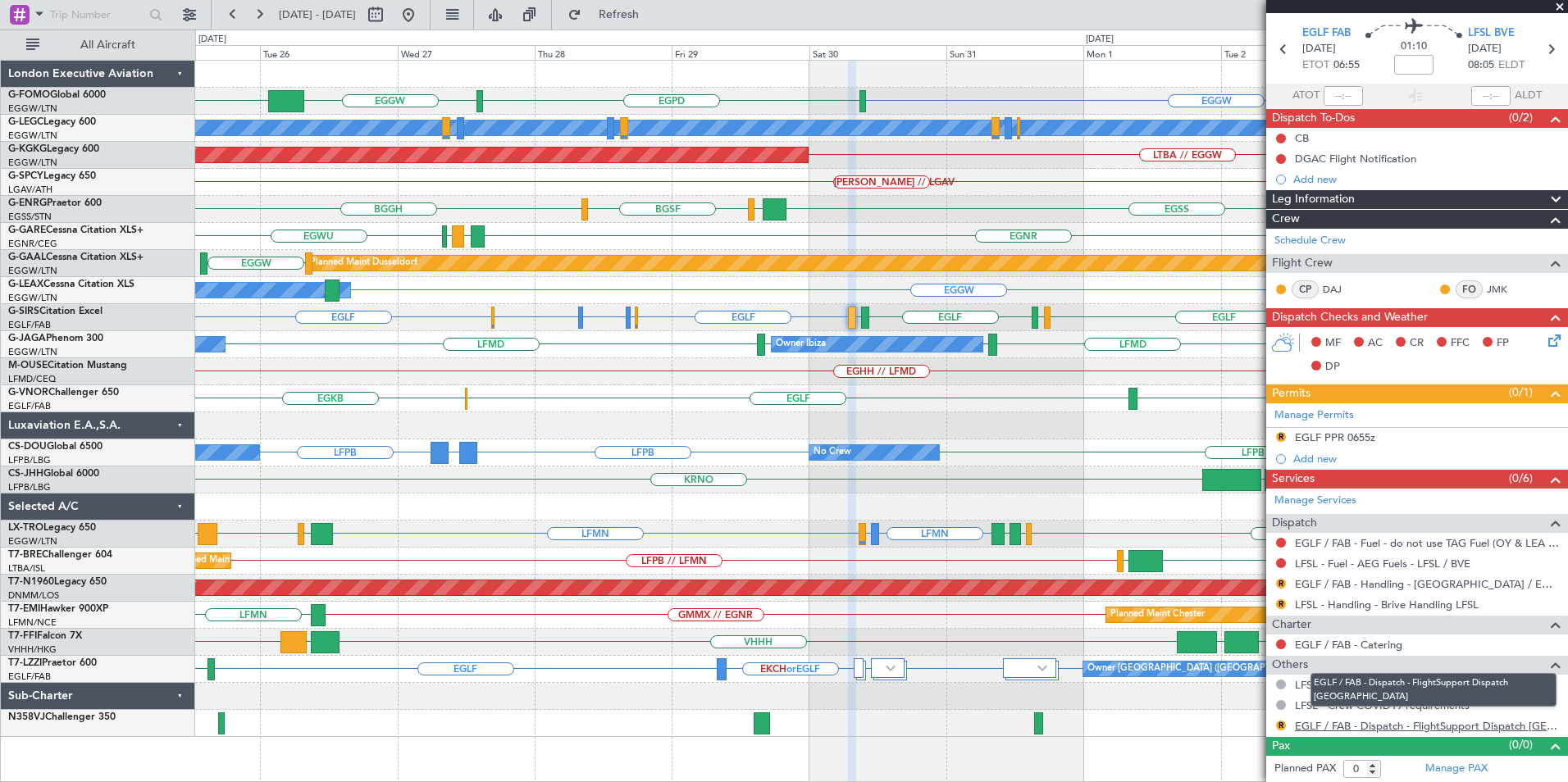
click at [1355, 725] on link "EGLF / FAB - Dispatch - FlightSupport Dispatch [GEOGRAPHIC_DATA]" at bounding box center [1427, 726] width 265 height 14
click at [640, 14] on span "Refresh" at bounding box center [619, 14] width 69 height 11
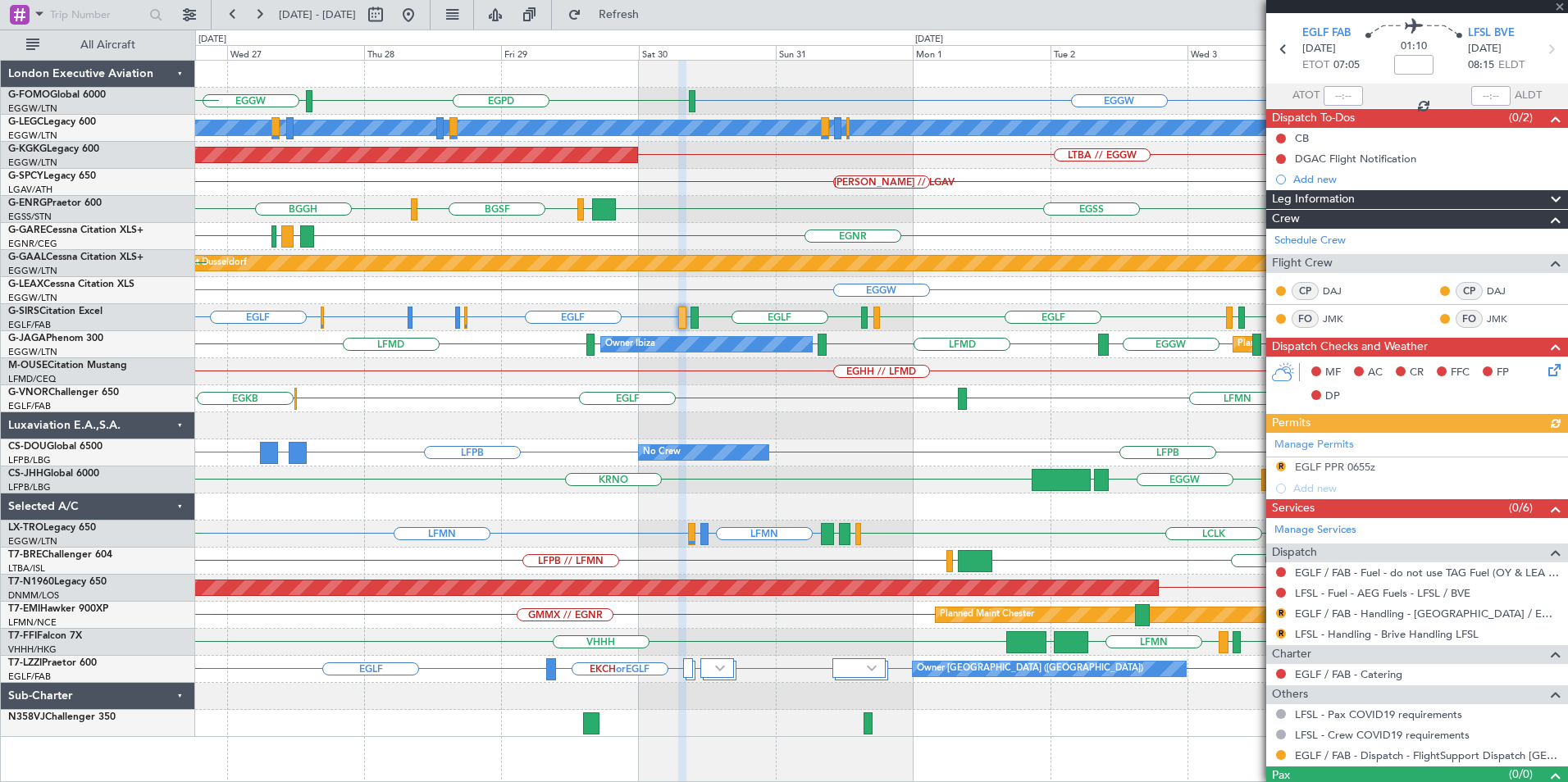
click at [912, 491] on div "EGGW EGPD EGGW KTEB A/C Unavailable [GEOGRAPHIC_DATA] ([GEOGRAPHIC_DATA]) LTBA …" at bounding box center [881, 399] width 1372 height 676
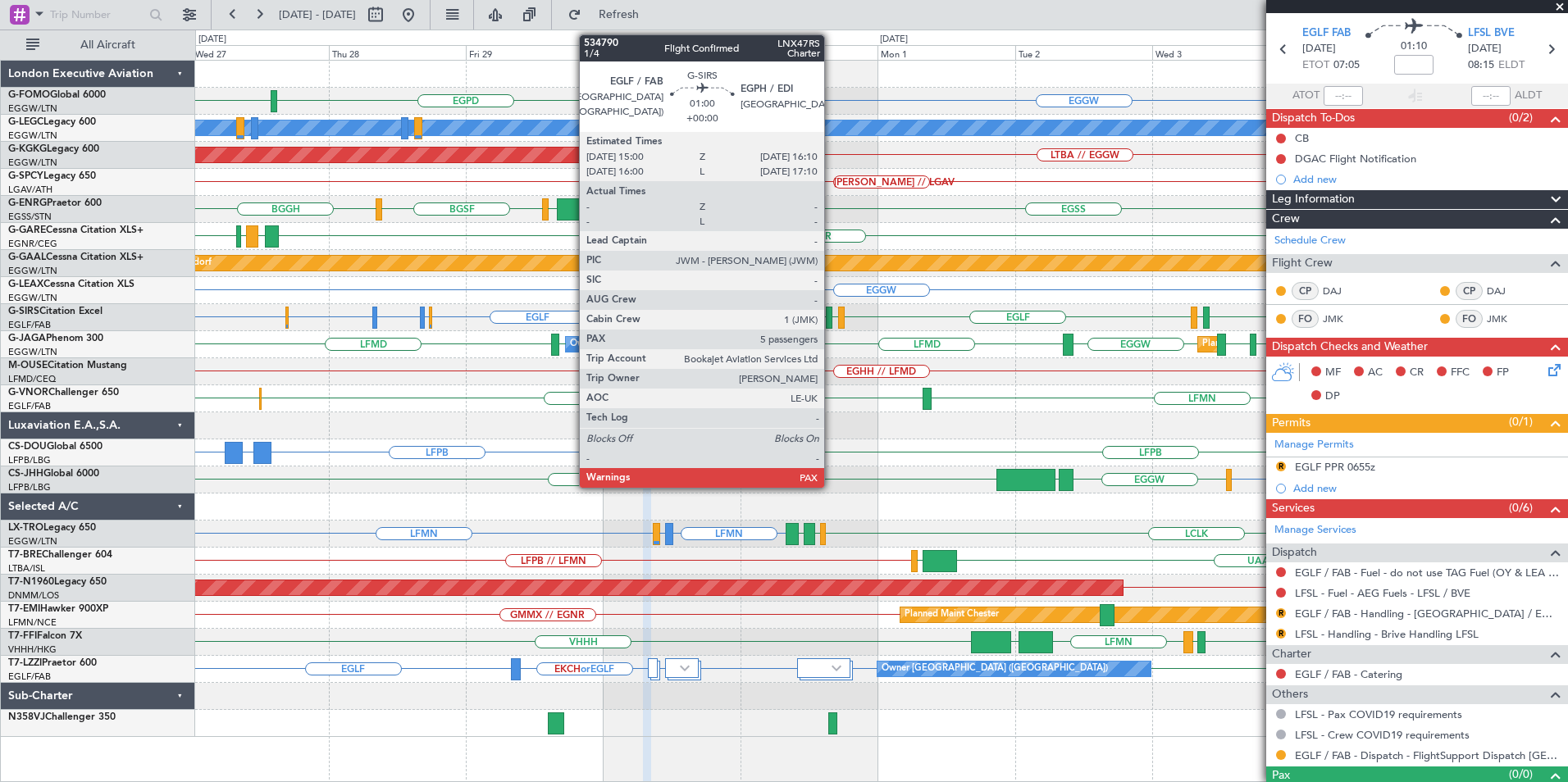
click at [832, 319] on div at bounding box center [830, 317] width 8 height 22
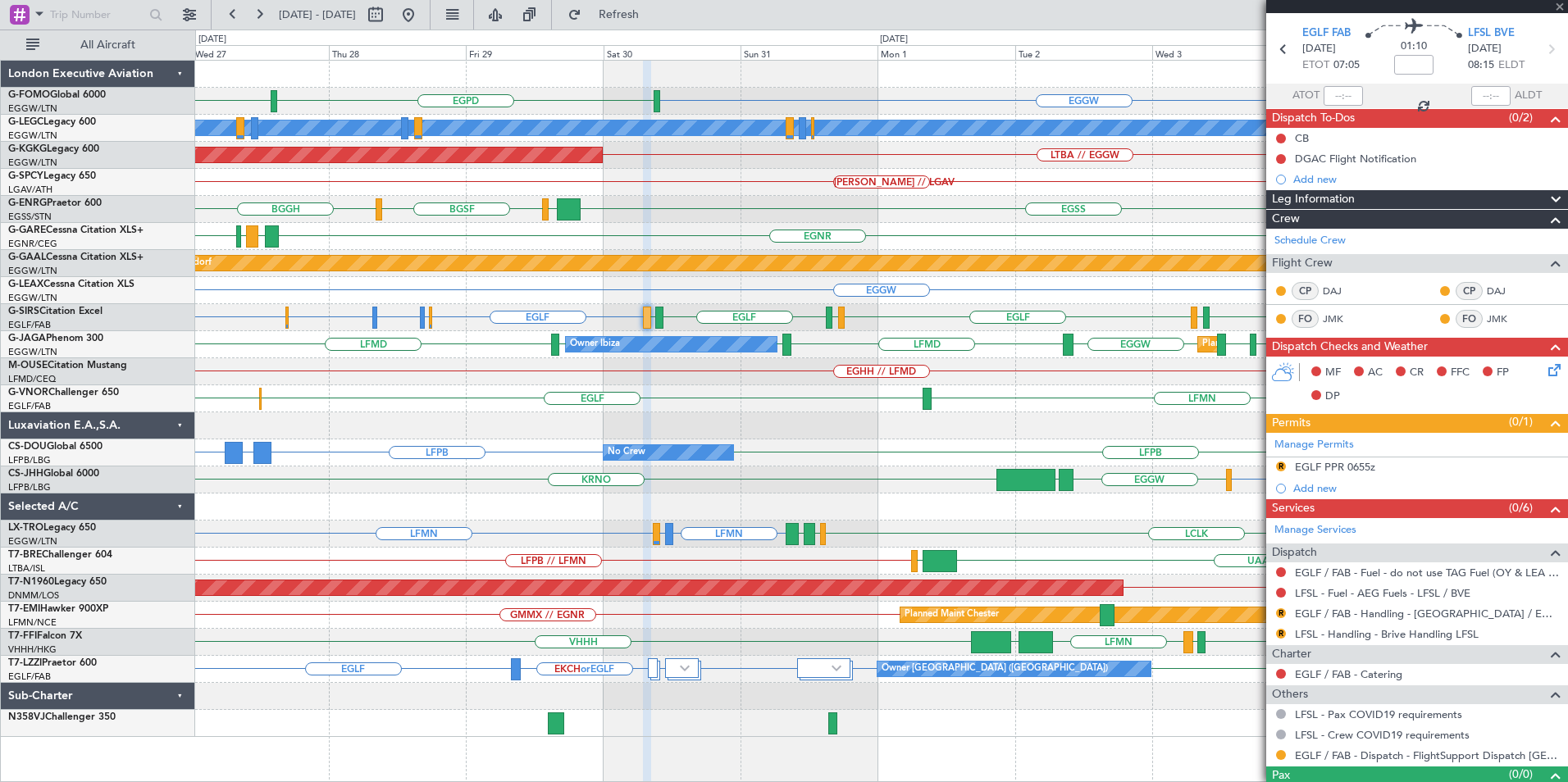
type input "5"
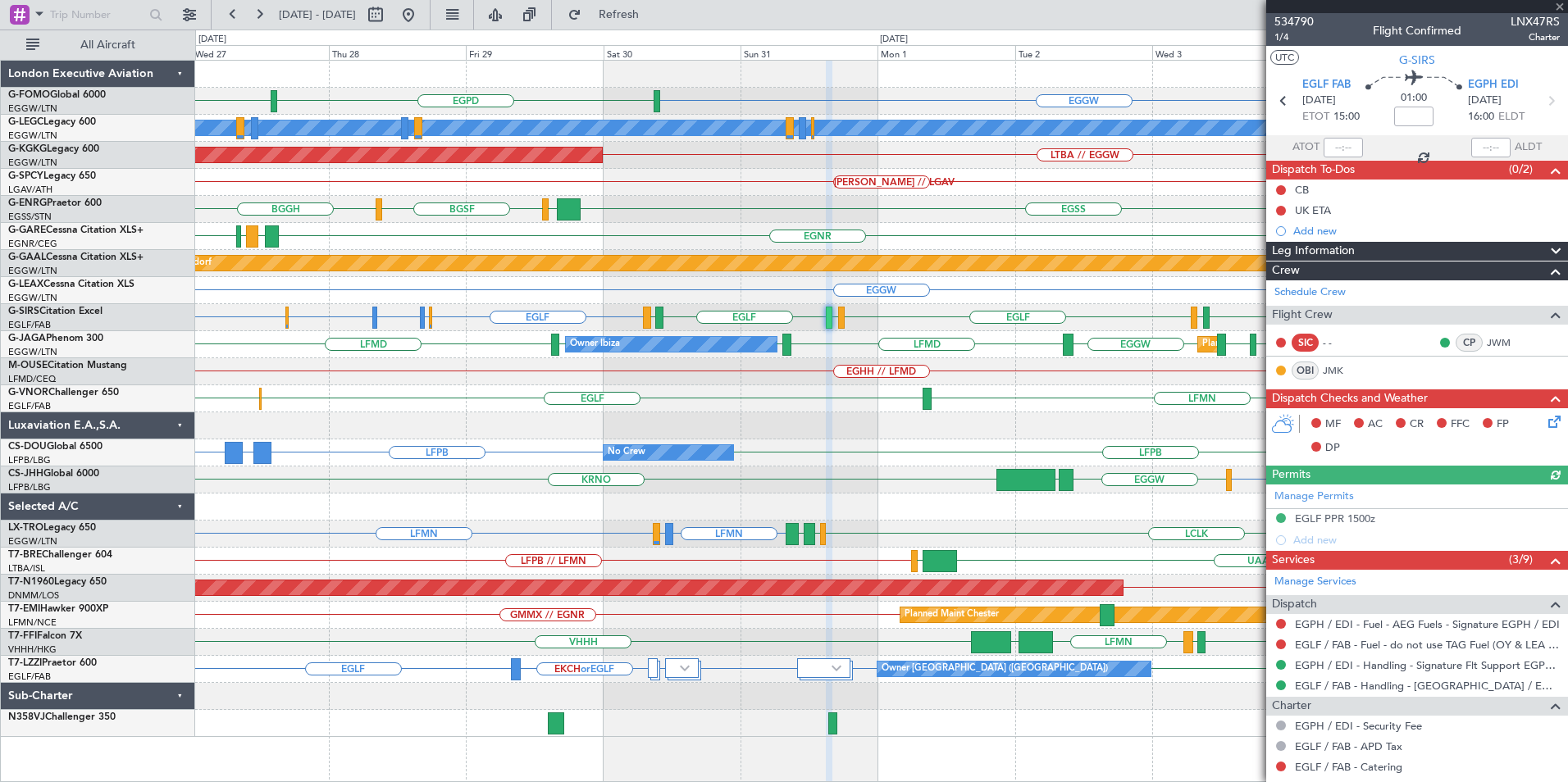
scroll to position [163, 0]
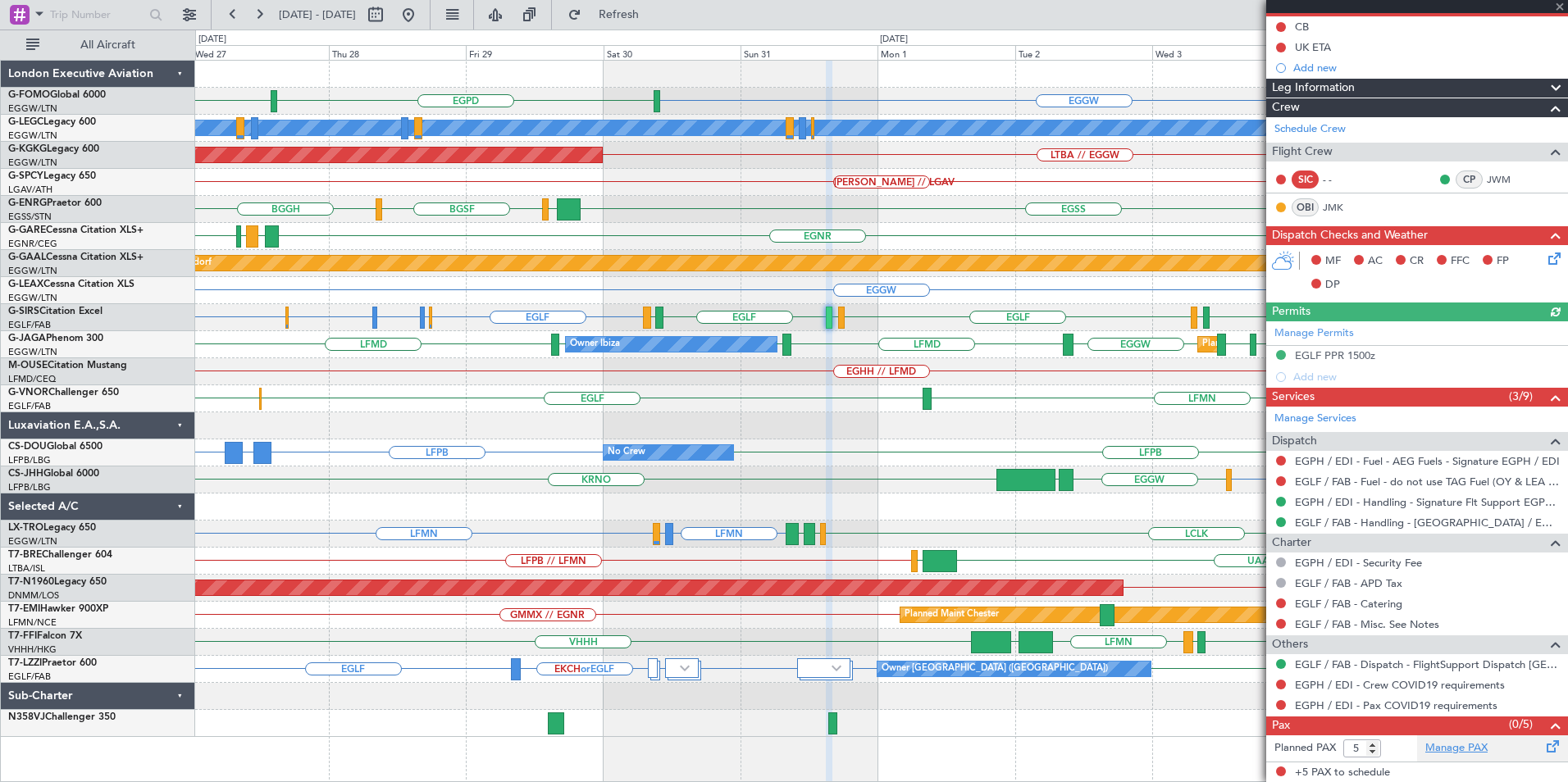
click at [1437, 751] on link "Manage PAX" at bounding box center [1456, 748] width 62 height 16
click at [653, 13] on span "Refresh" at bounding box center [619, 14] width 69 height 11
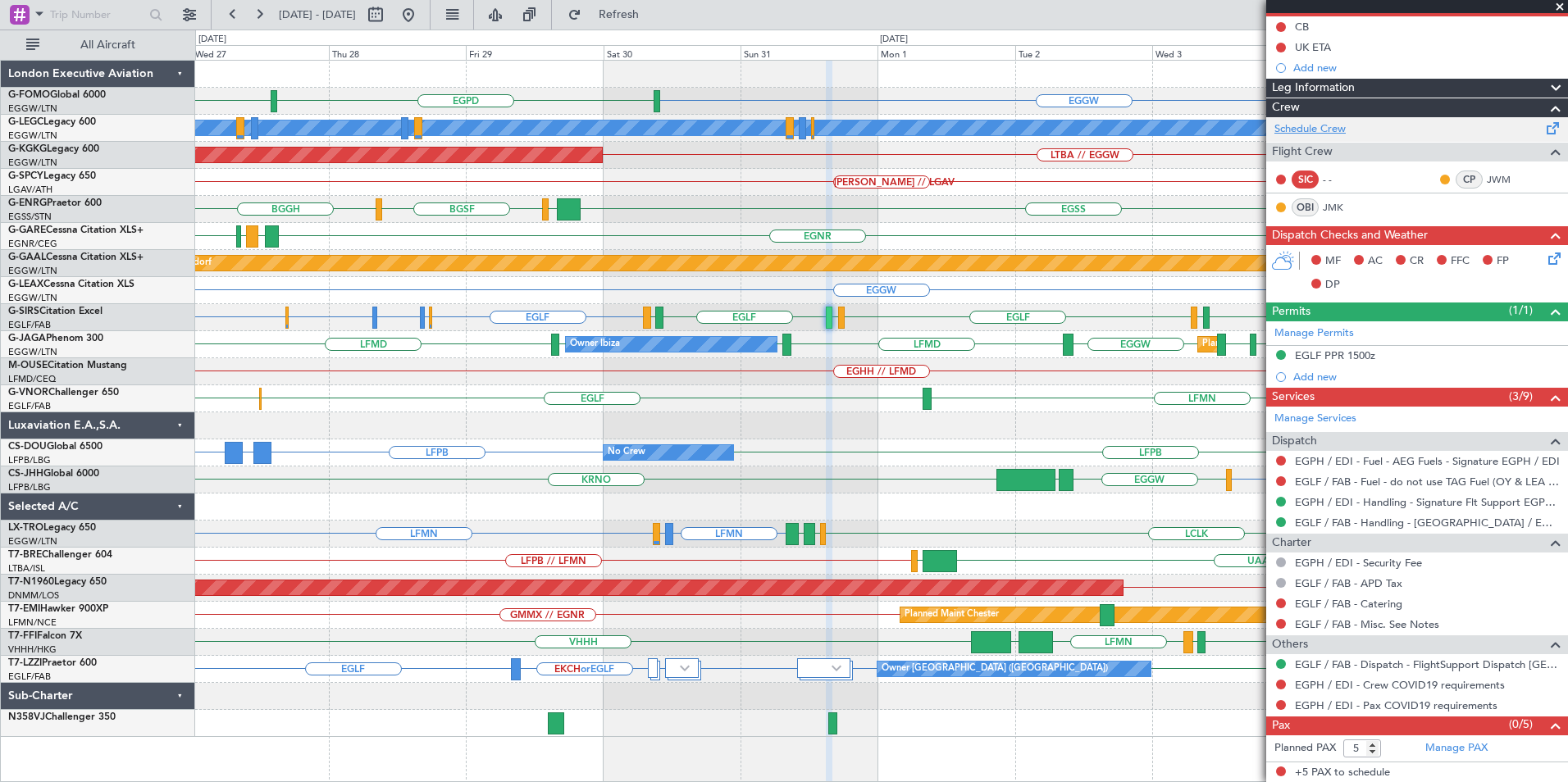
click at [1310, 128] on link "Schedule Crew" at bounding box center [1310, 129] width 71 height 16
click at [1442, 750] on link "Manage PAX" at bounding box center [1456, 748] width 62 height 16
click at [653, 21] on span "Refresh" at bounding box center [619, 14] width 69 height 11
click at [653, 14] on span "Refresh" at bounding box center [619, 14] width 69 height 11
click at [630, 8] on button "Refresh" at bounding box center [609, 15] width 98 height 27
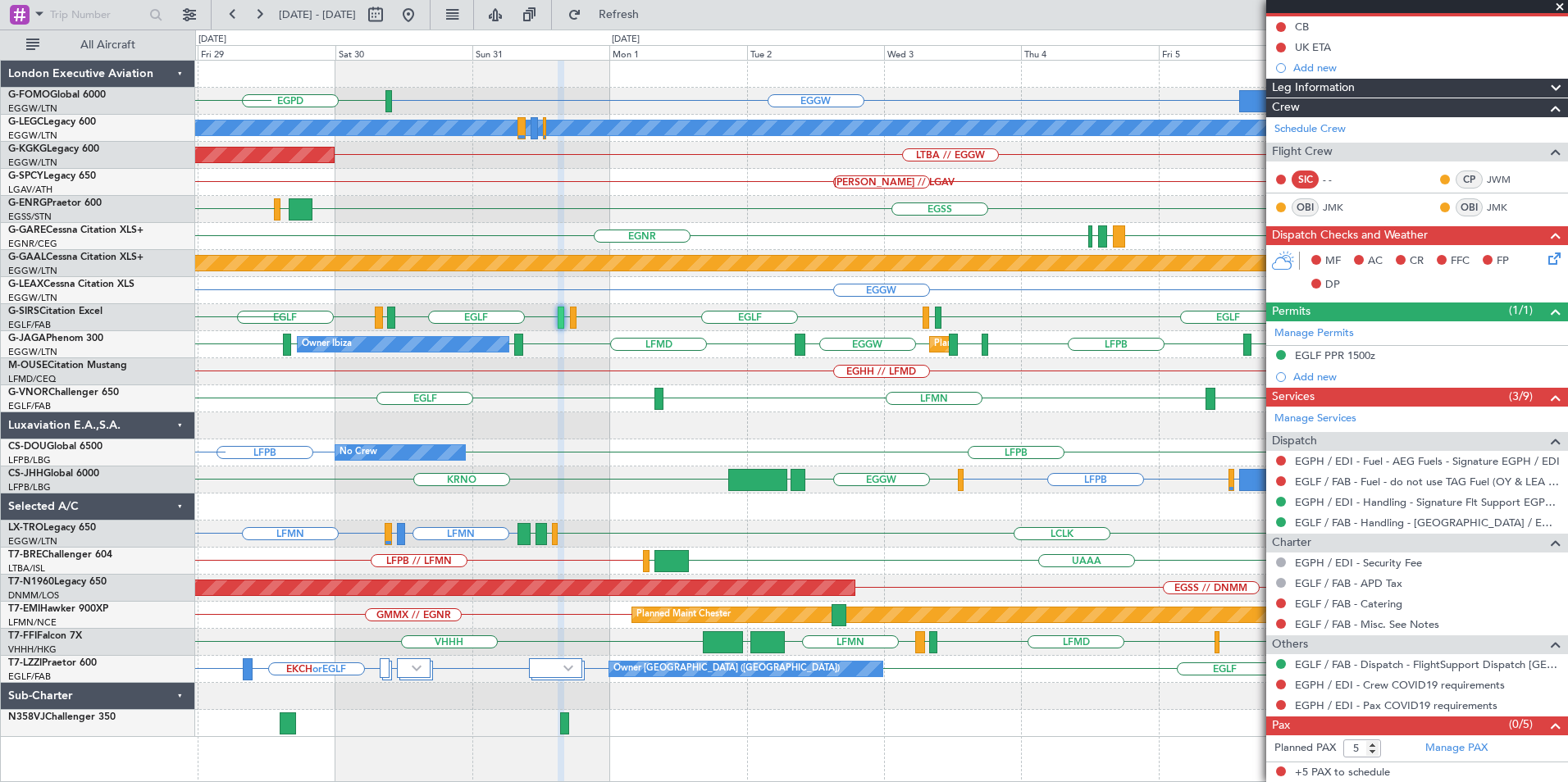
click at [719, 393] on div "EGGW OMDW or EGGW EGPD EGGW A/C Unavailable [GEOGRAPHIC_DATA] ([GEOGRAPHIC_DATA…" at bounding box center [881, 399] width 1372 height 676
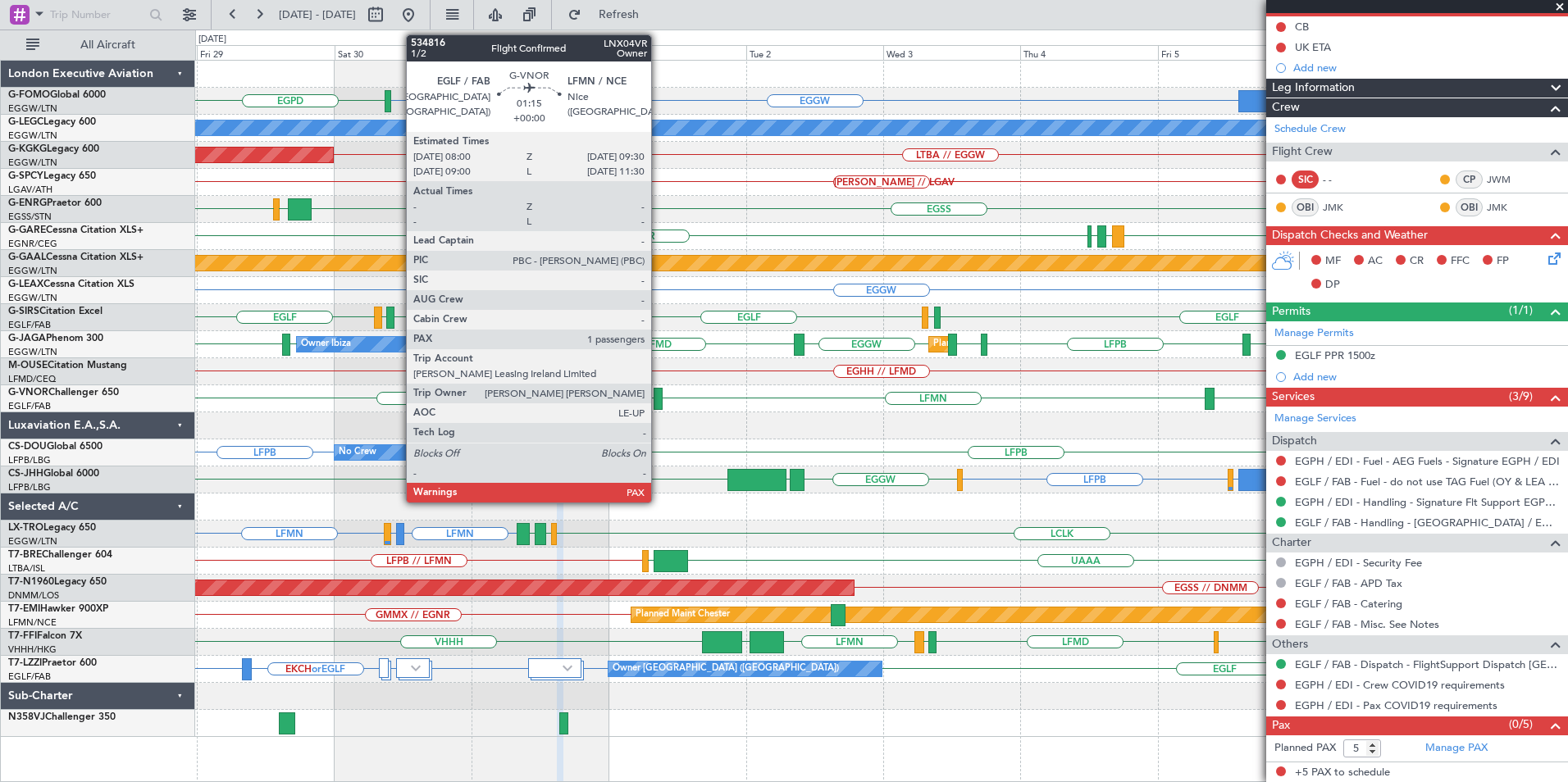
click at [658, 404] on div at bounding box center [657, 398] width 9 height 22
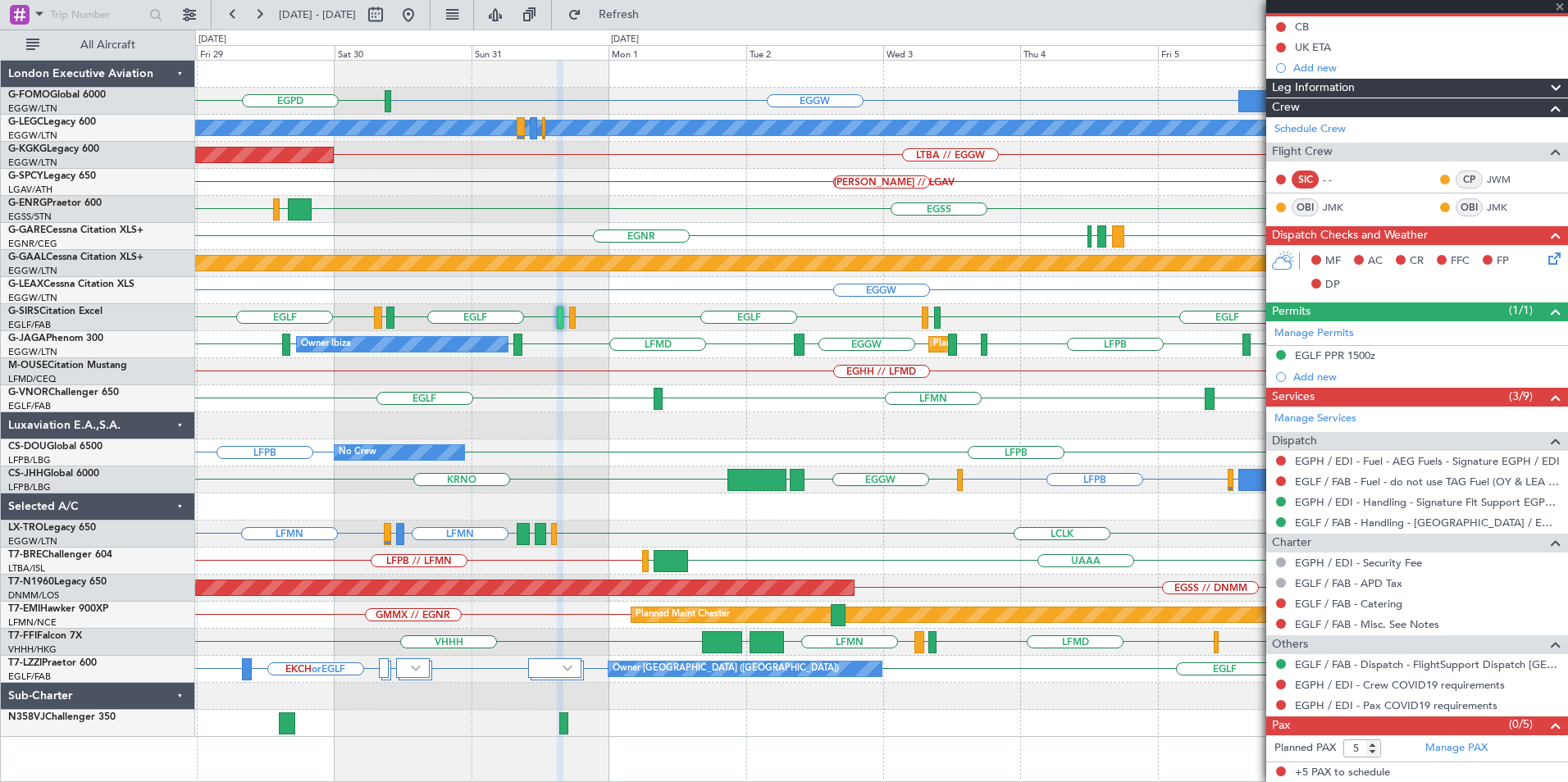
scroll to position [0, 0]
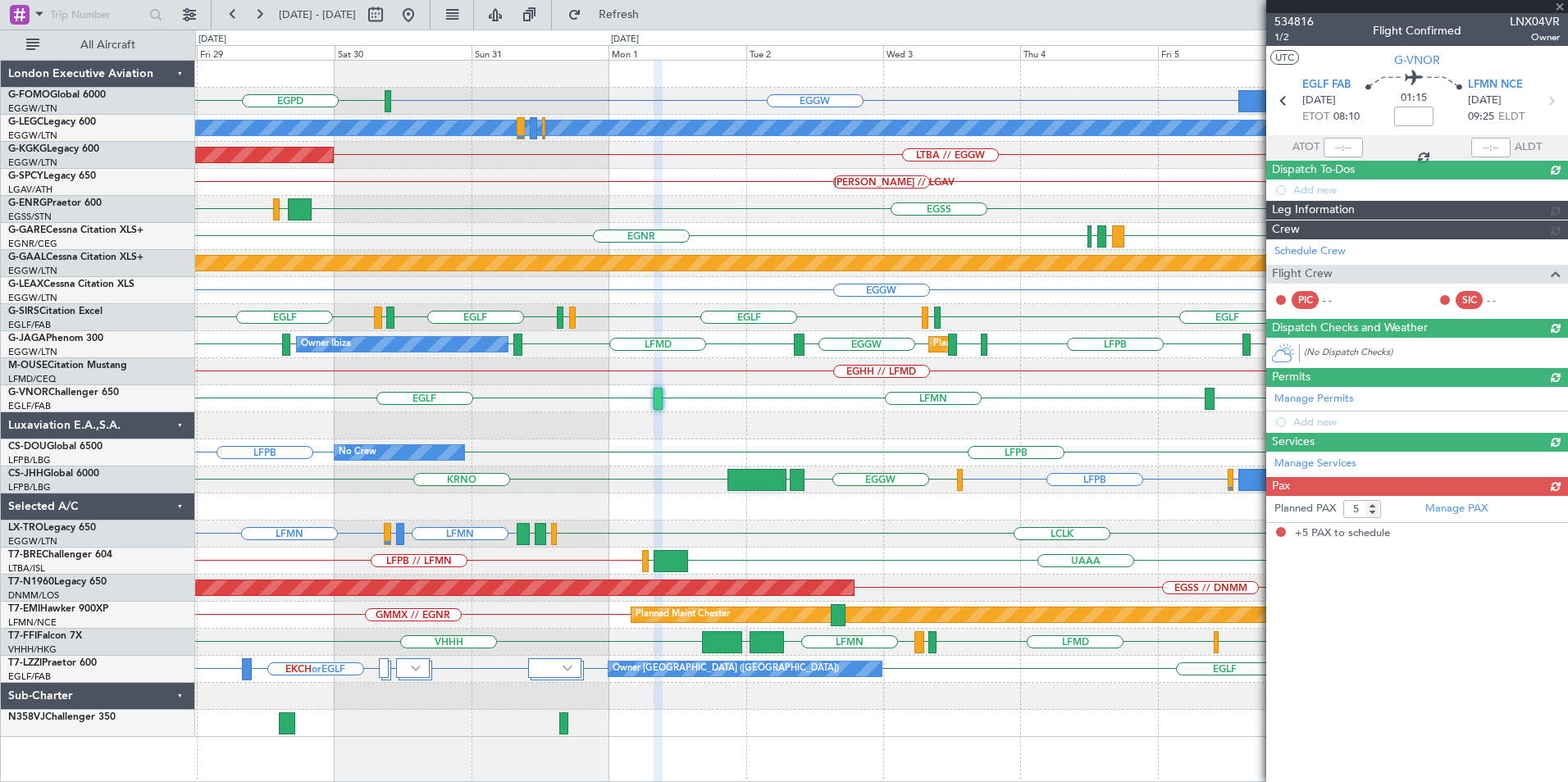
click at [761, 435] on div "OJAI or EGGW EGGW FJDG or EGGW OMDW or EGGW EGPD A/C Unavailable [GEOGRAPHIC_DA…" at bounding box center [881, 399] width 1372 height 676
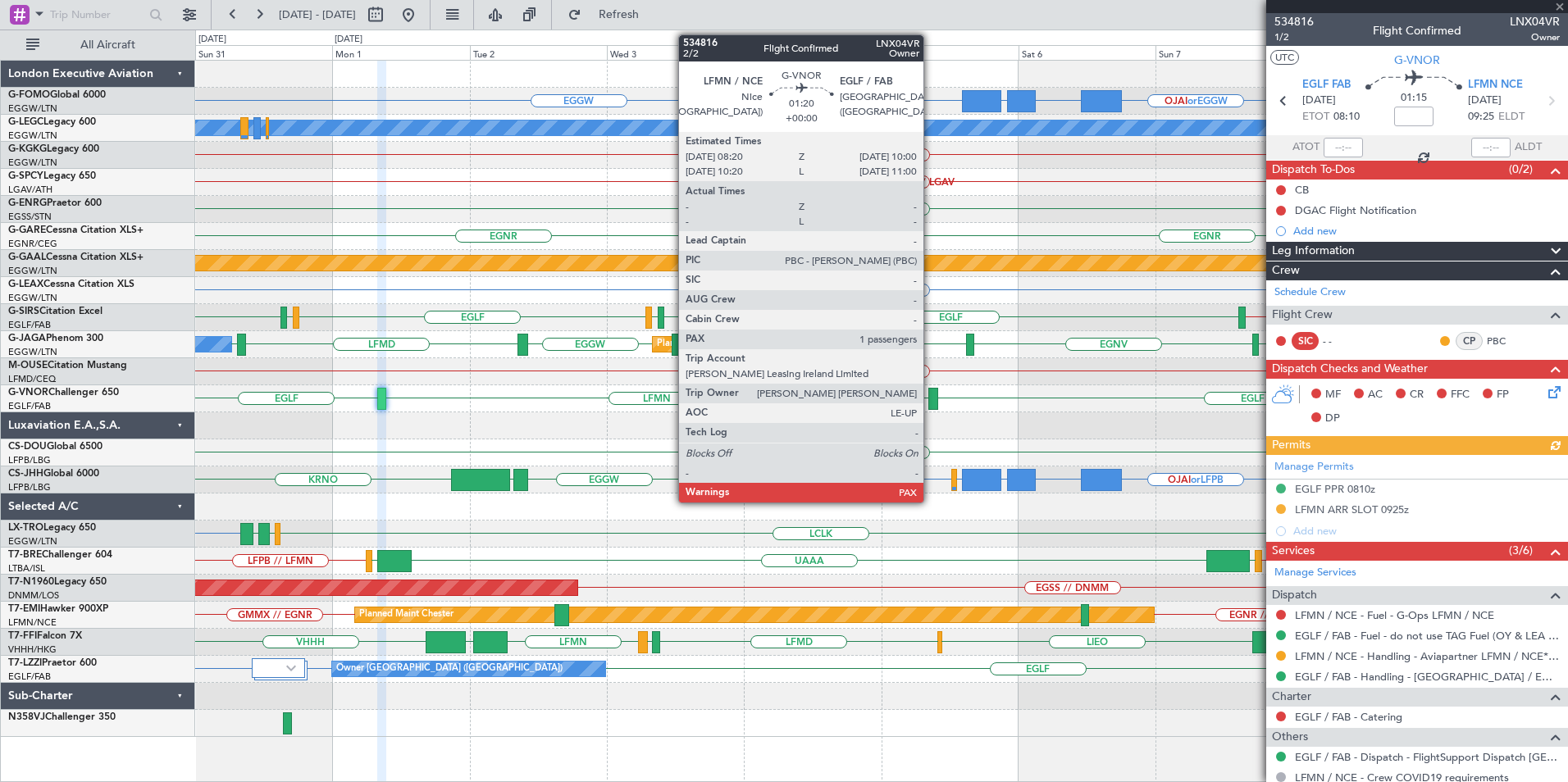
click at [931, 396] on div at bounding box center [934, 398] width 10 height 22
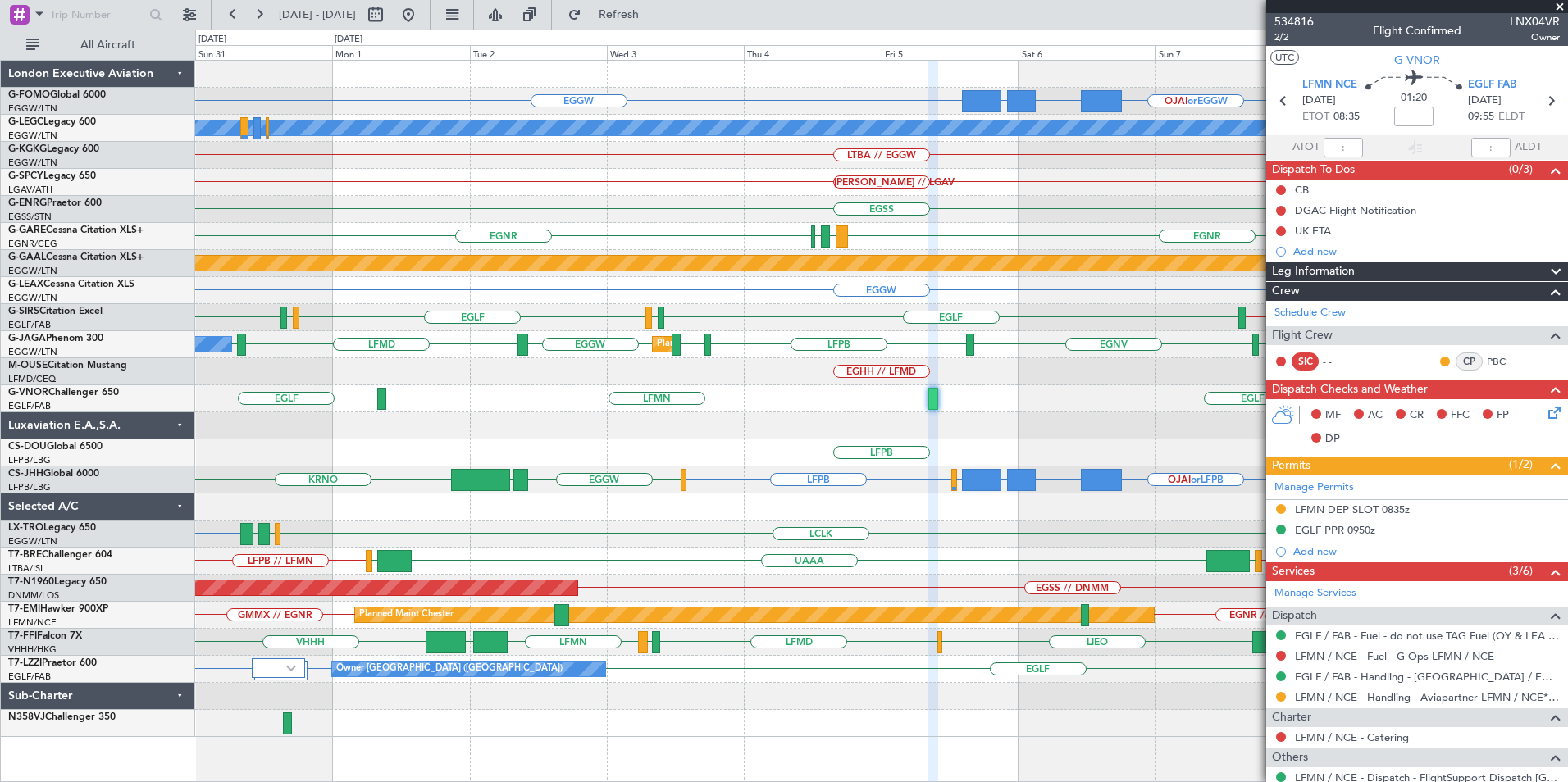
scroll to position [150, 0]
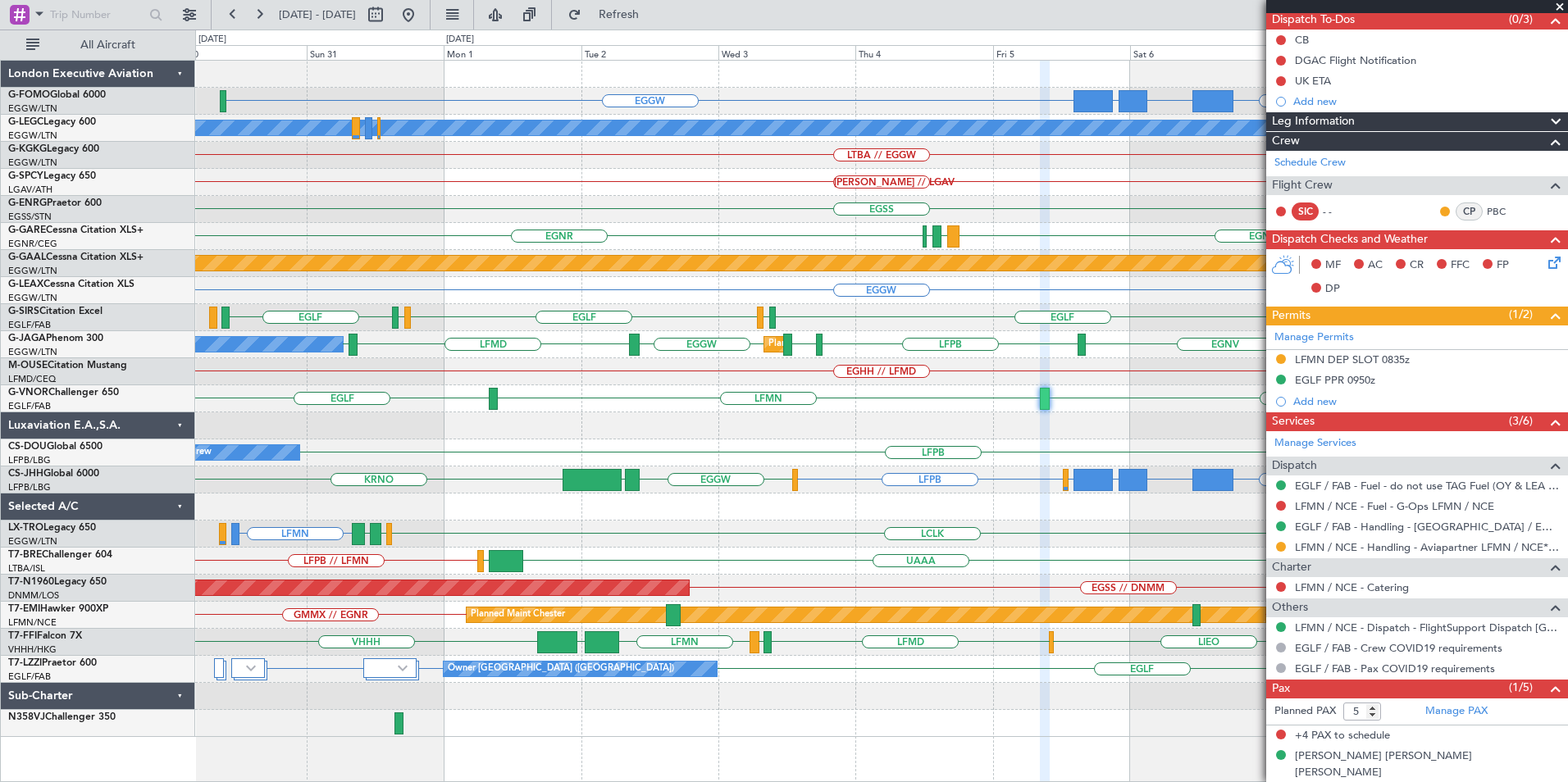
click at [705, 422] on div "EGGW OJAI or EGGW EGGW FJDG or EGGW OMDW or EGGW A/C Unavailable [GEOGRAPHIC_DA…" at bounding box center [881, 399] width 1372 height 676
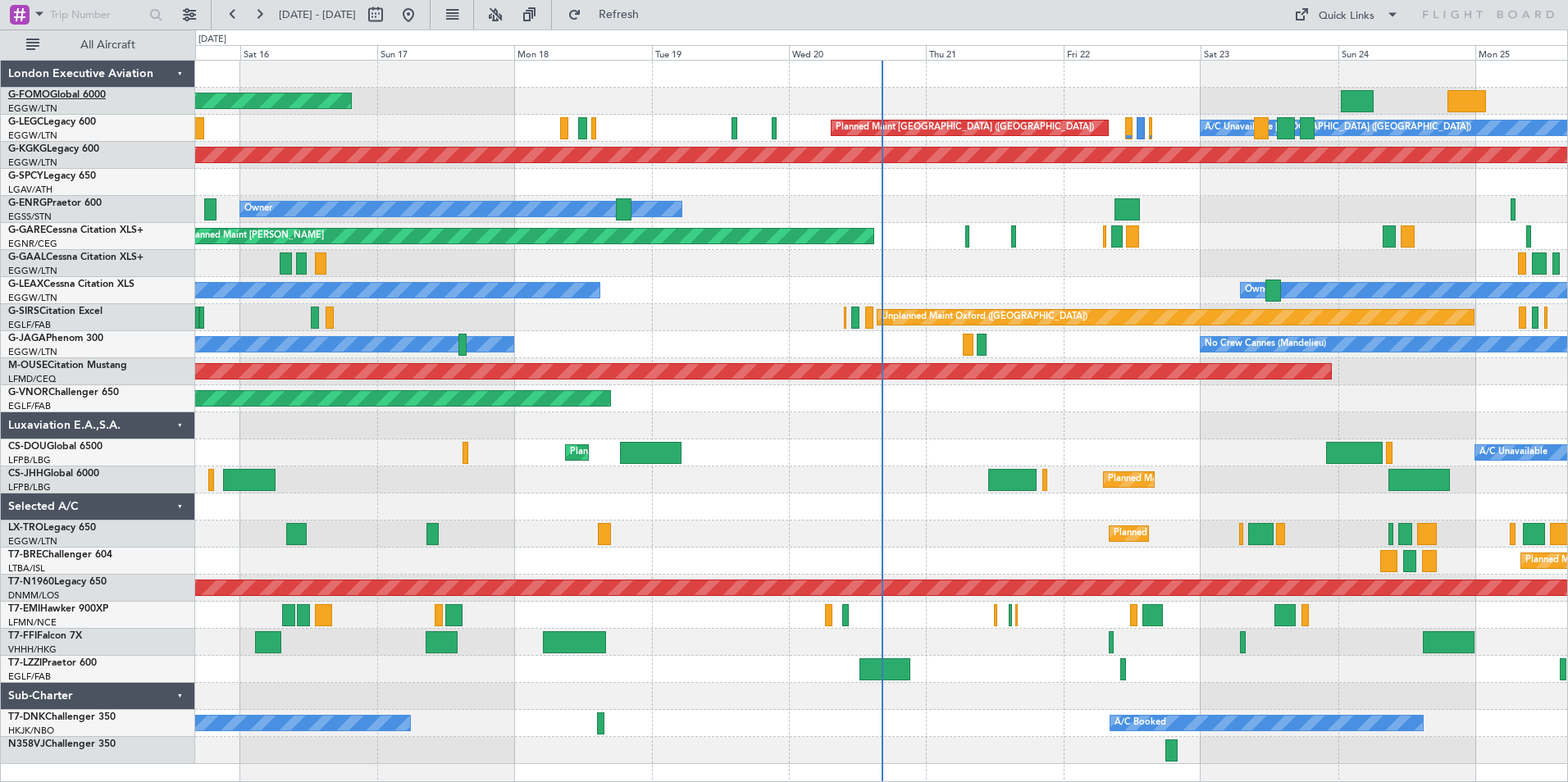
click at [70, 91] on link "G-FOMO Global 6000" at bounding box center [57, 95] width 97 height 10
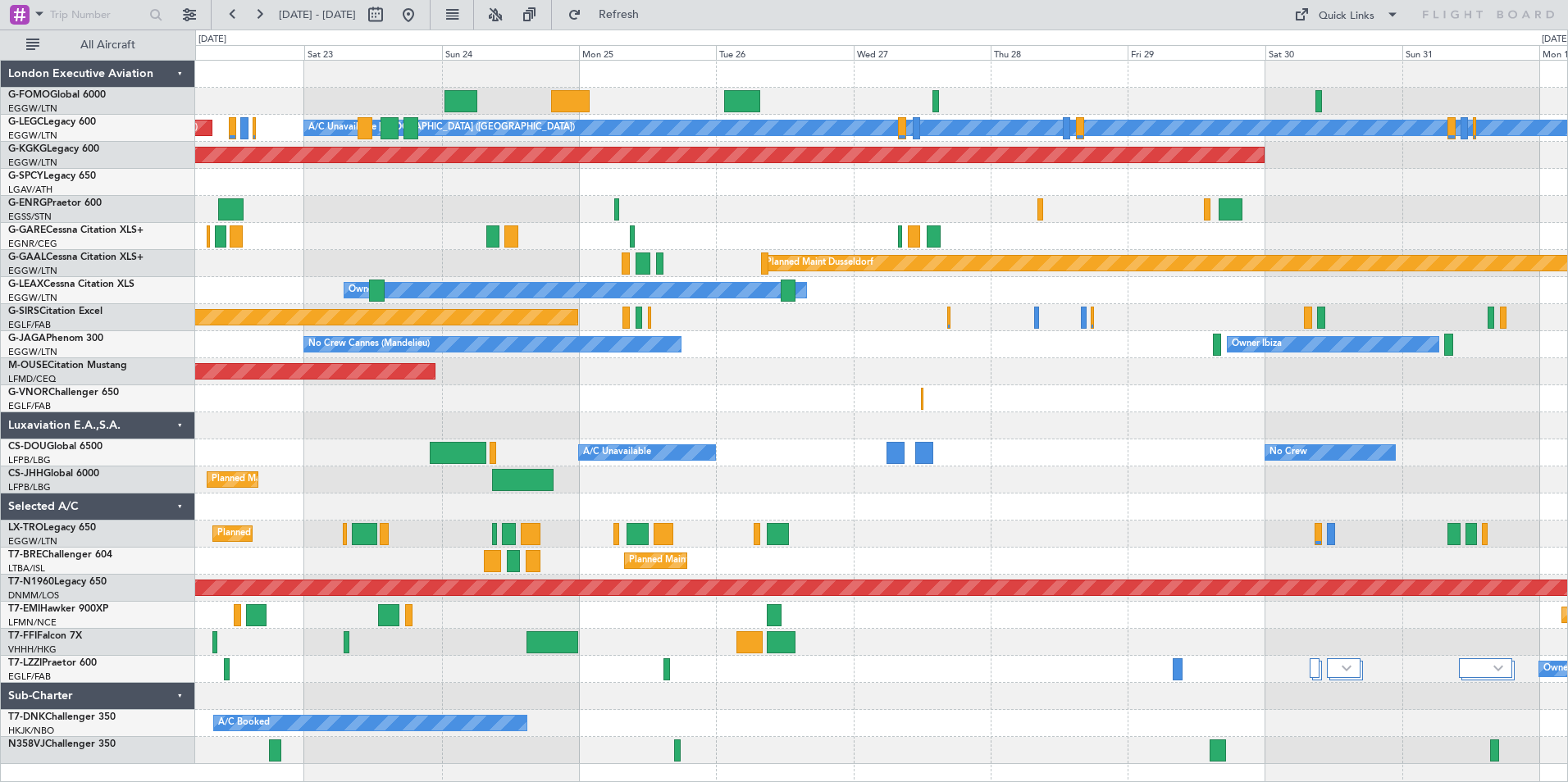
click at [144, 440] on div "A/C Unavailable London (Luton) Planned Maint London (Luton) AOG Maint Istanbul …" at bounding box center [784, 406] width 1568 height 752
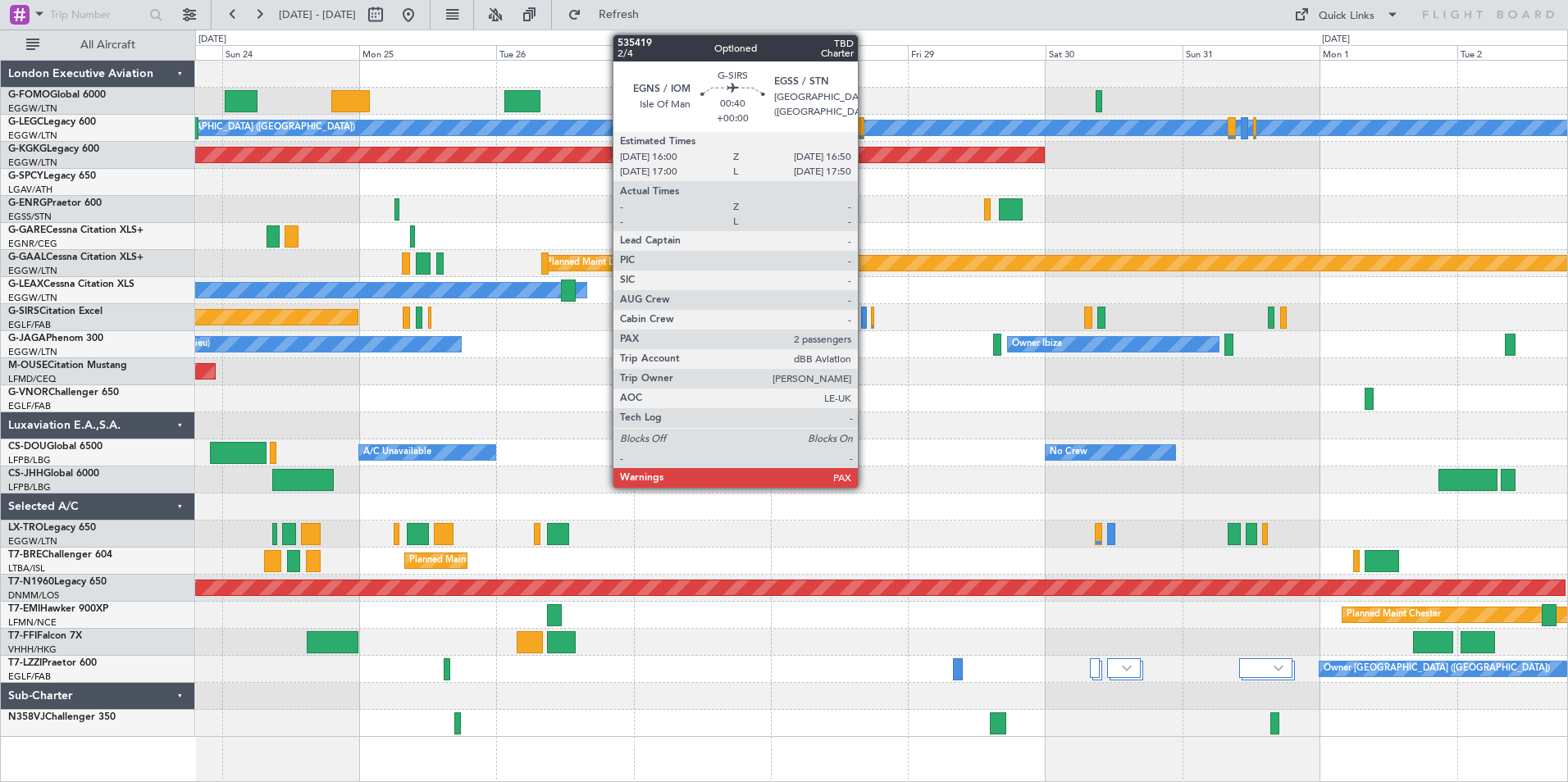
click at [865, 320] on div at bounding box center [863, 317] width 5 height 22
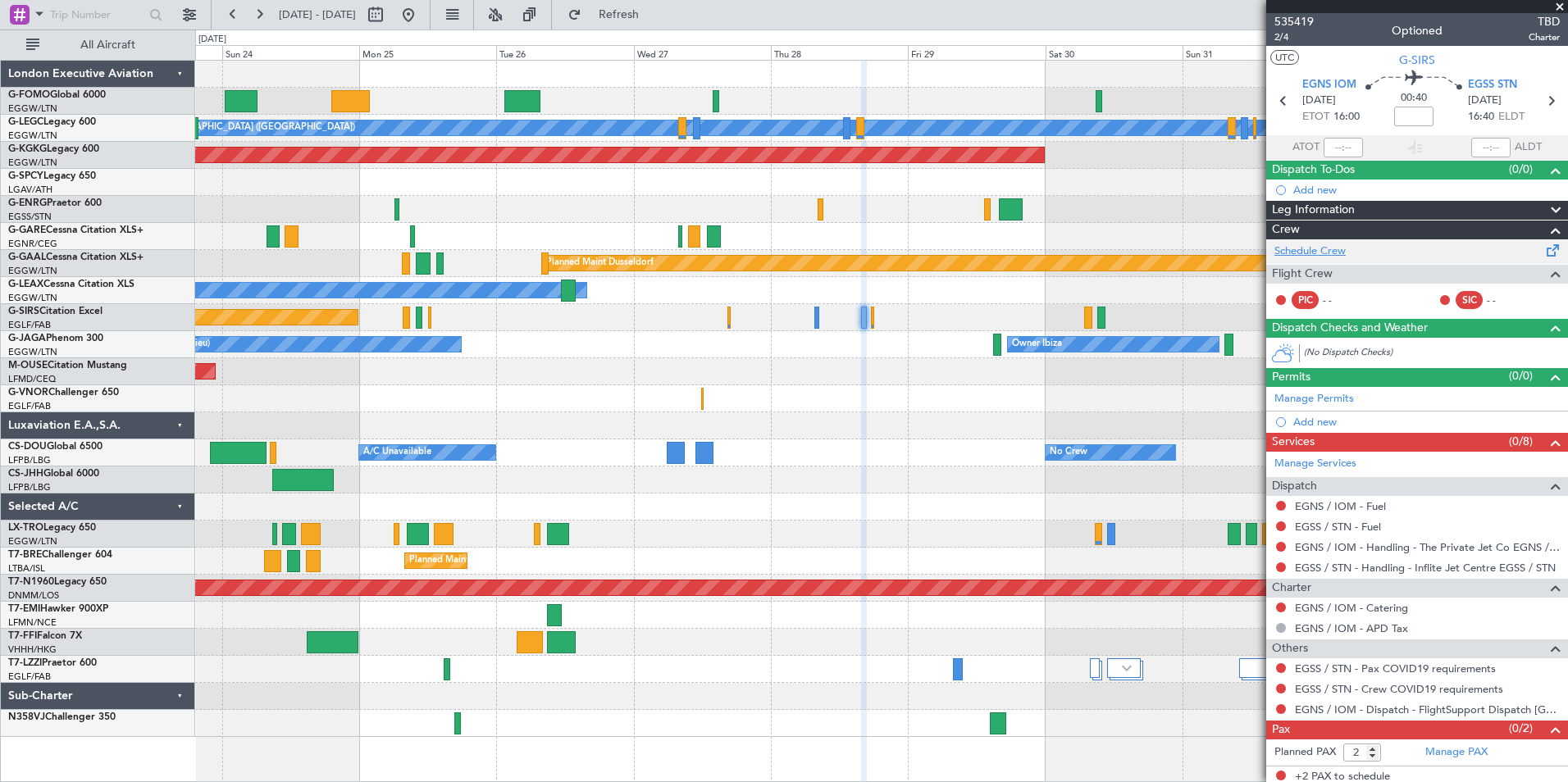
click at [1324, 251] on link "Schedule Crew" at bounding box center [1310, 251] width 71 height 16
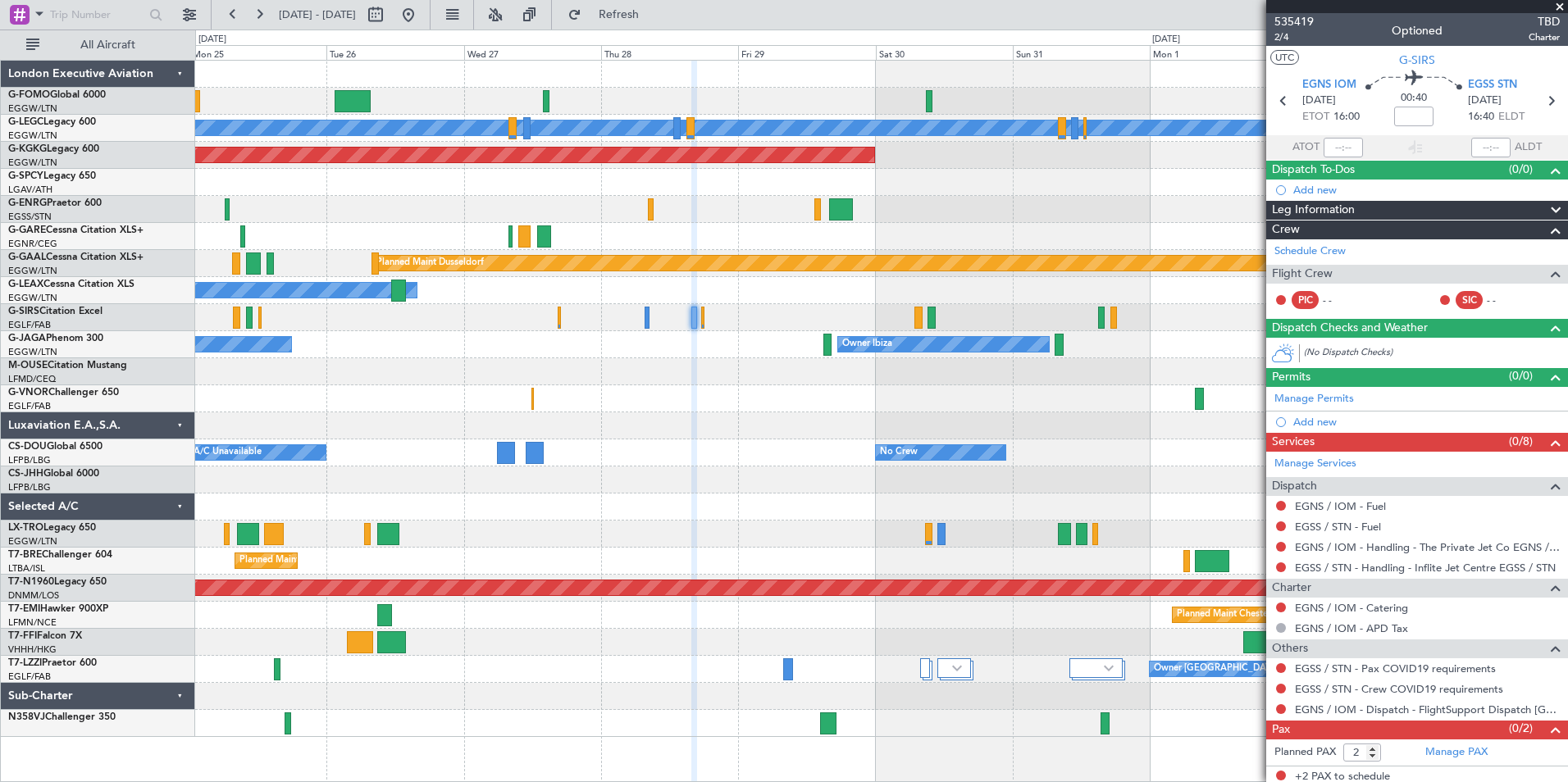
click at [652, 569] on div "A/C Unavailable London (Luton) AOG Maint Istanbul (Ataturk) Planned Maint Dusse…" at bounding box center [881, 399] width 1372 height 676
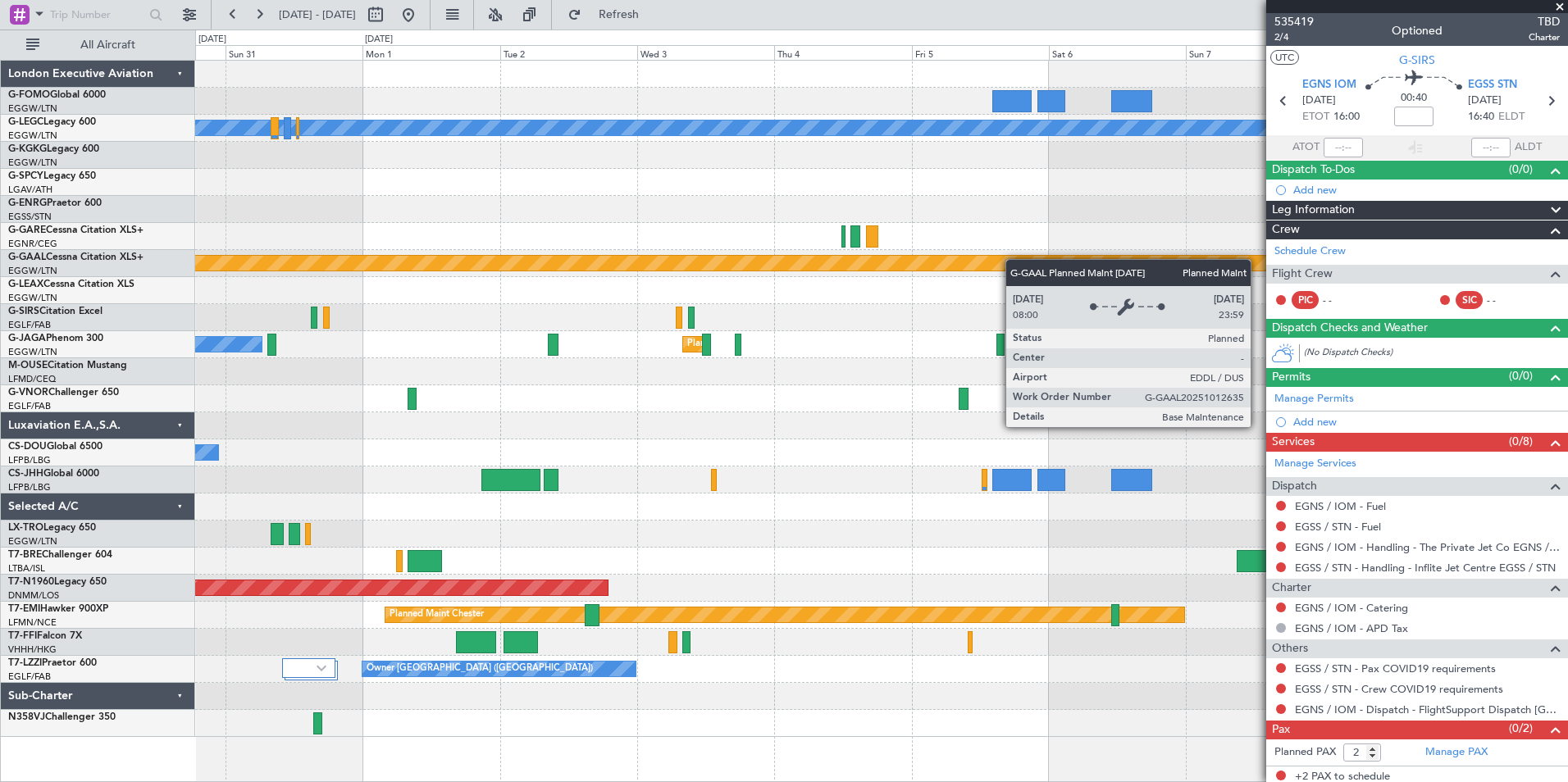
click at [496, 472] on div "A/C Unavailable London (Luton) AOG Maint Istanbul (Ataturk) Planned Maint Dusse…" at bounding box center [881, 399] width 1372 height 676
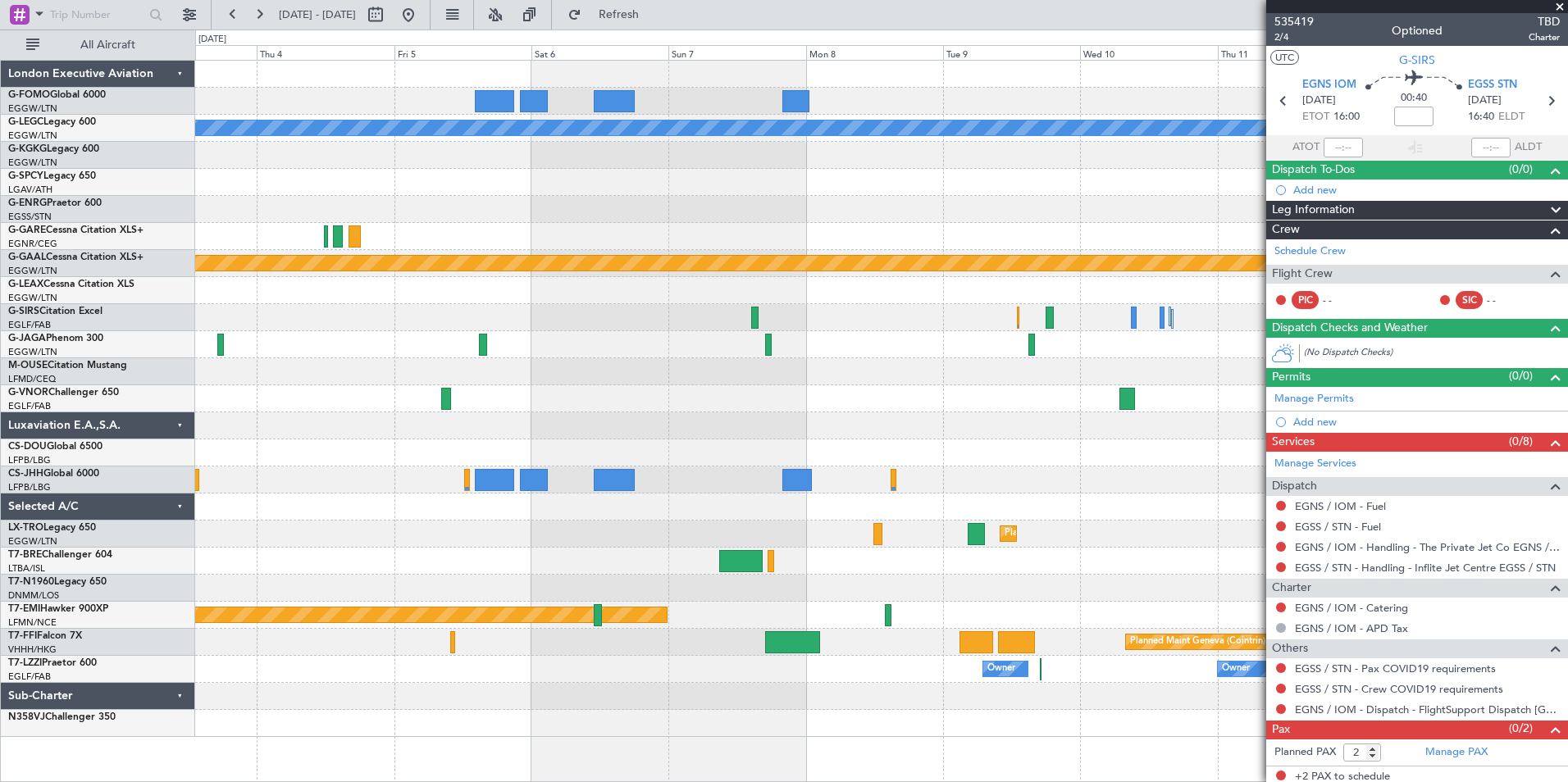
click at [665, 404] on div "A/C Unavailable London (Luton) Planned Maint Dusseldorf Planned Maint London (L…" at bounding box center [881, 399] width 1372 height 676
